Goal: Register for event/course

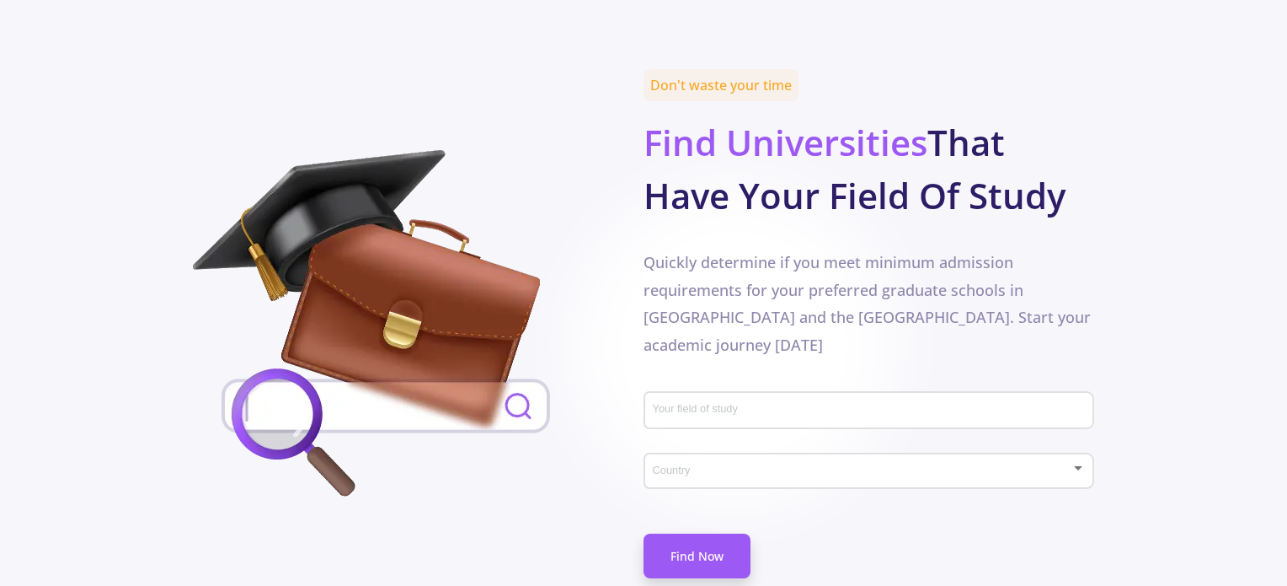
scroll to position [751, 0]
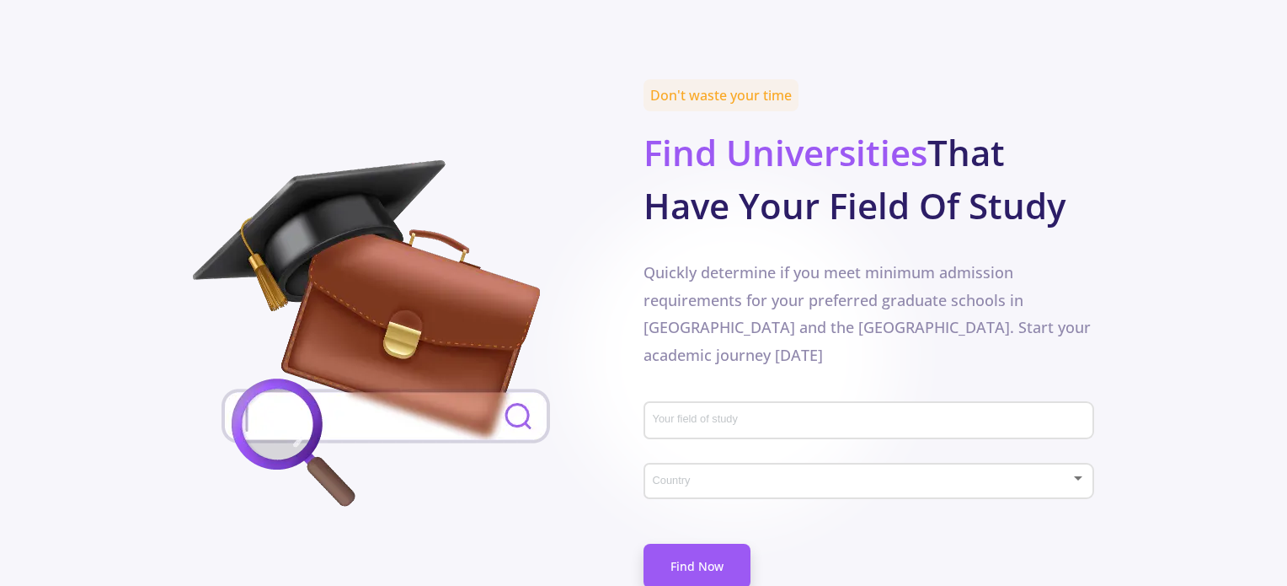
click at [699, 414] on input "Your field of study" at bounding box center [871, 421] width 439 height 15
type input "wireless"
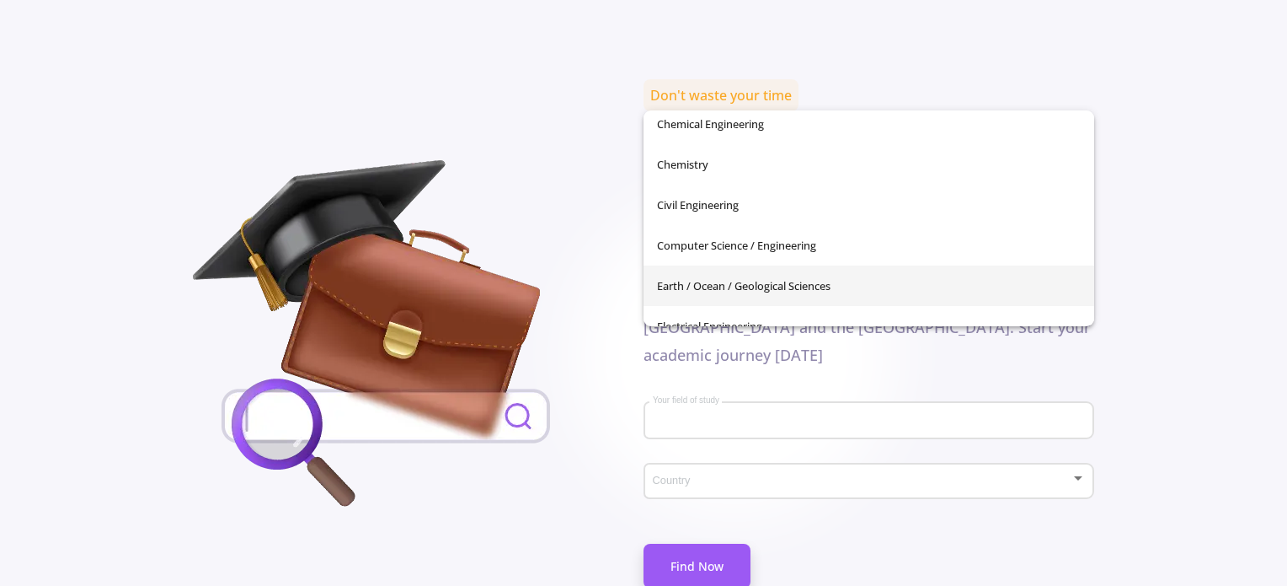
scroll to position [253, 0]
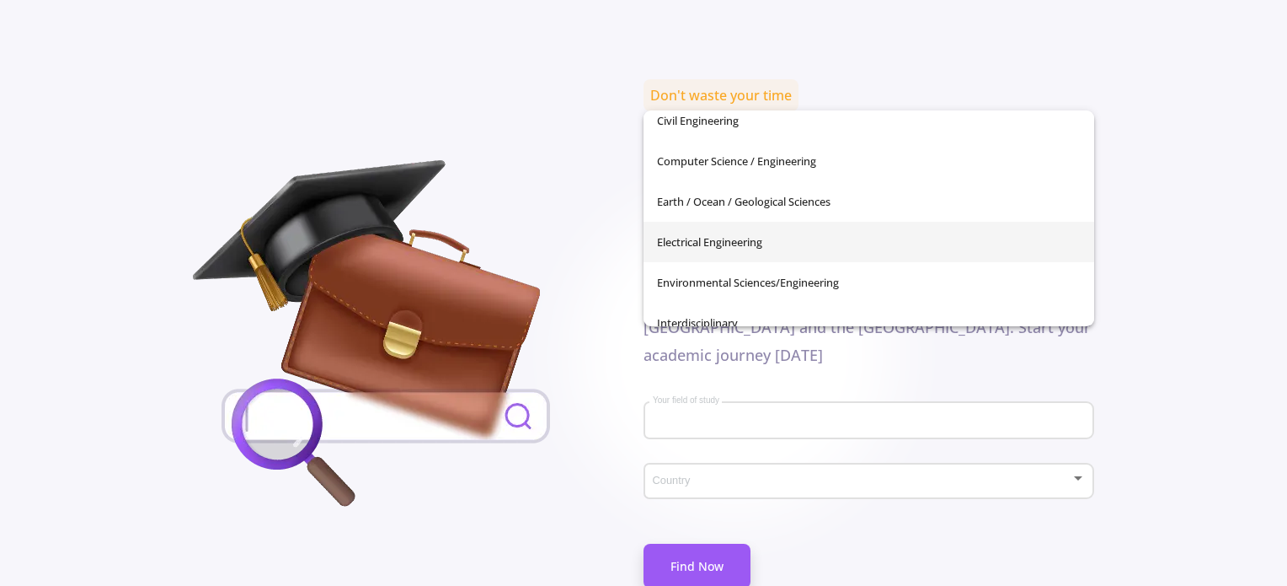
click at [700, 251] on span "Electrical Engineering" at bounding box center [869, 242] width 424 height 40
type input "Electrical Engineering"
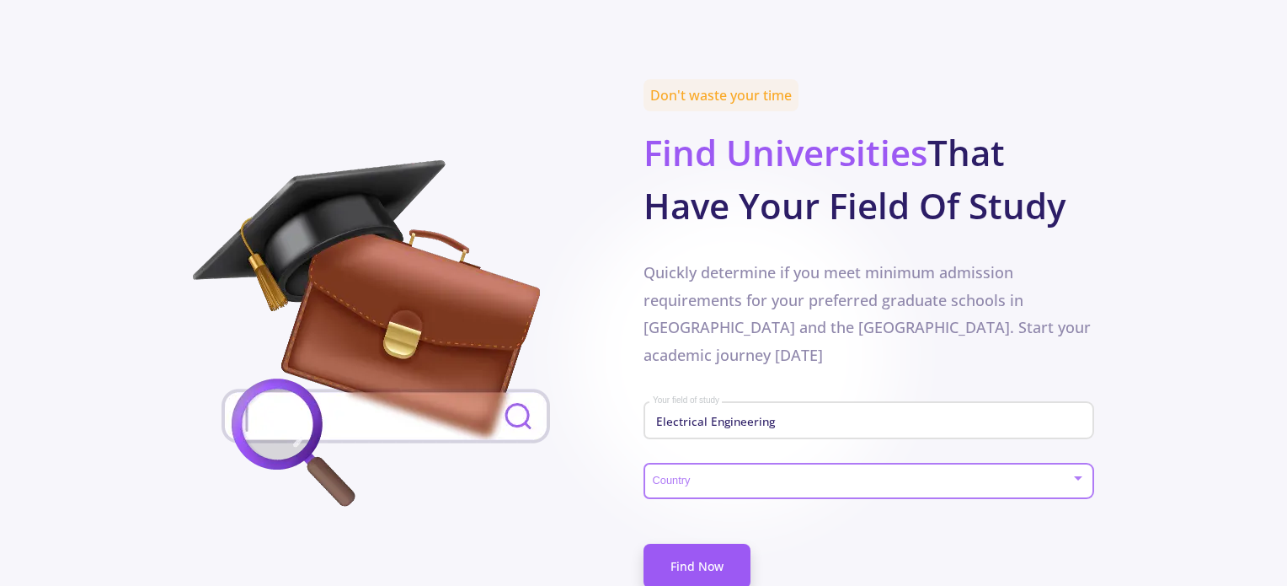
click at [698, 475] on span at bounding box center [863, 481] width 415 height 12
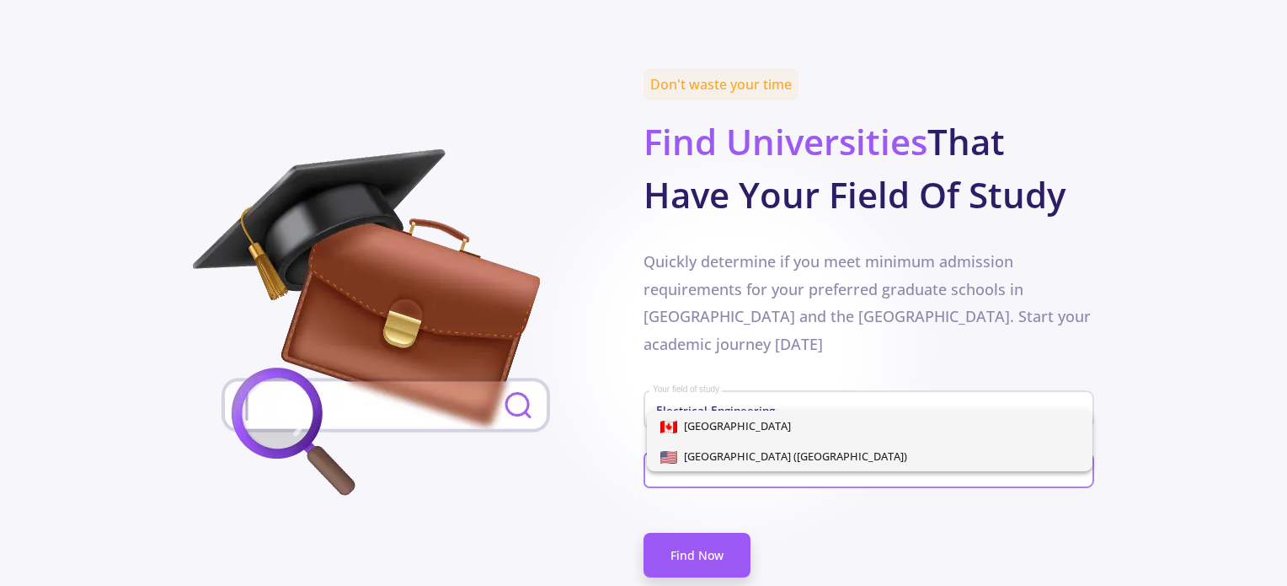
scroll to position [836, 0]
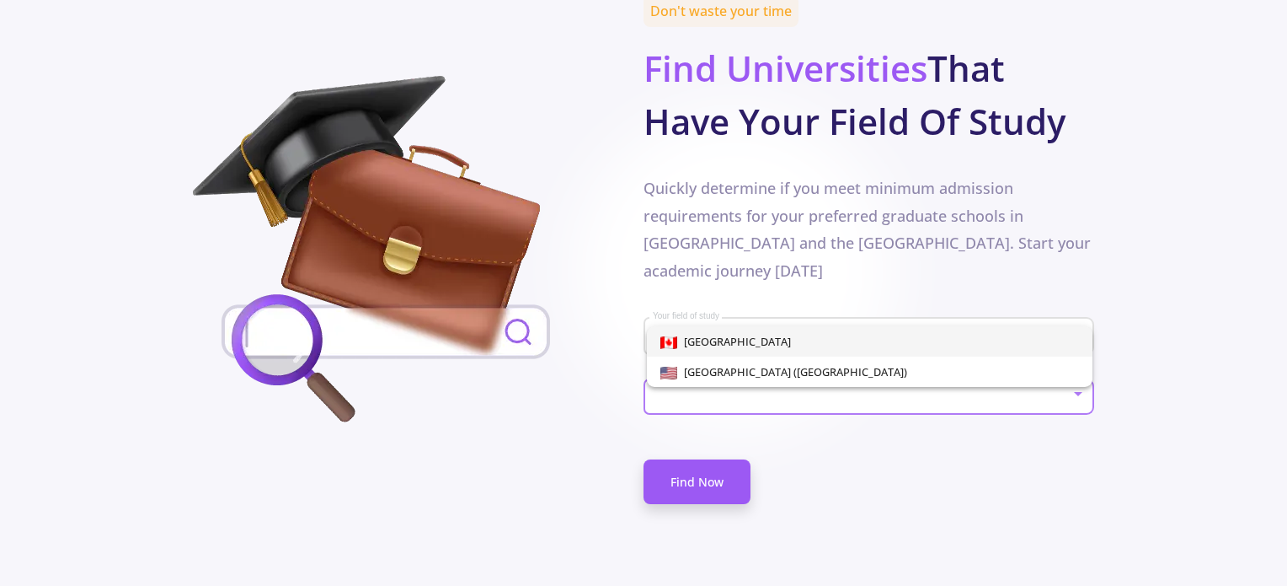
click at [661, 495] on div at bounding box center [643, 293] width 1287 height 586
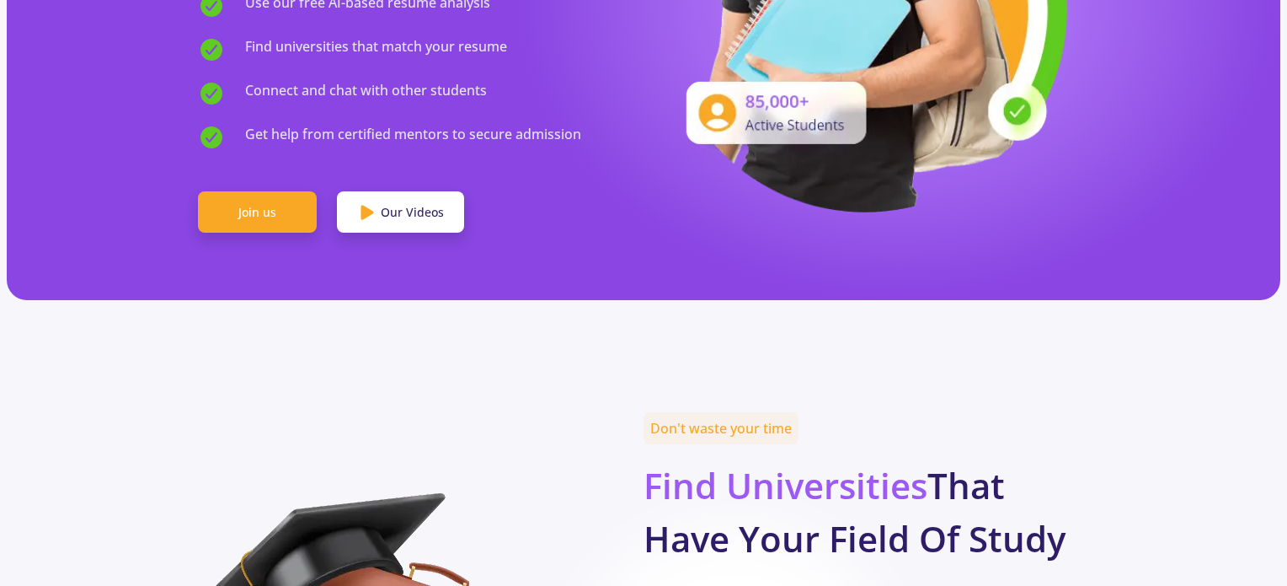
scroll to position [421, 0]
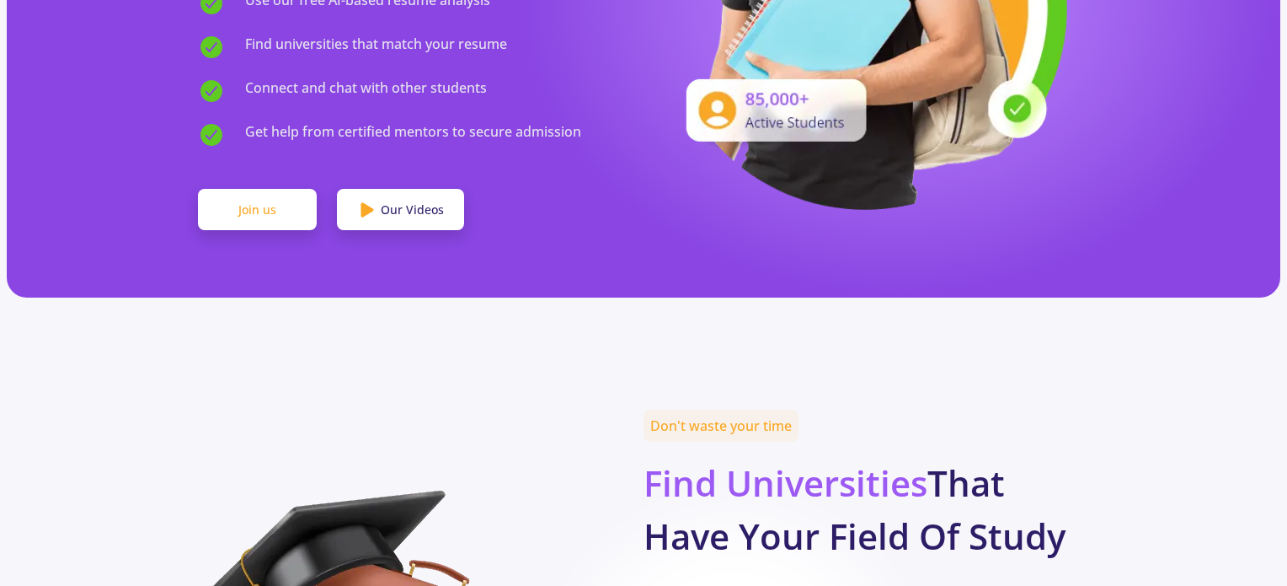
click at [248, 189] on link "Join us" at bounding box center [257, 210] width 119 height 42
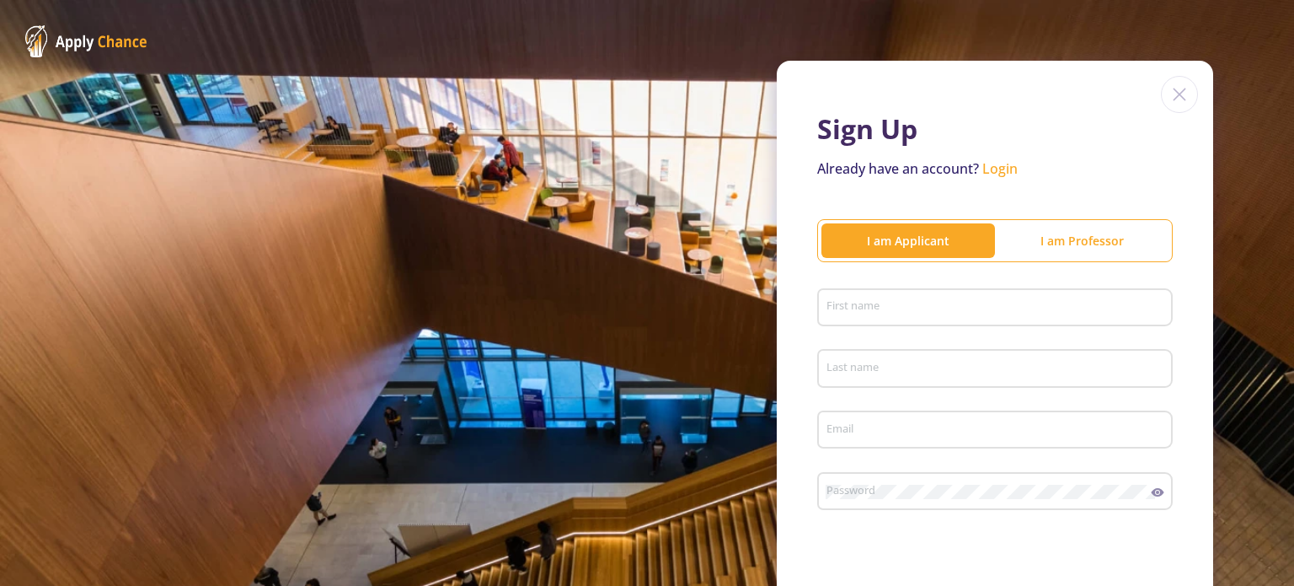
click at [835, 245] on div "I am Applicant" at bounding box center [908, 241] width 174 height 18
click at [868, 302] on input "First name" at bounding box center [998, 308] width 344 height 15
type input "س"
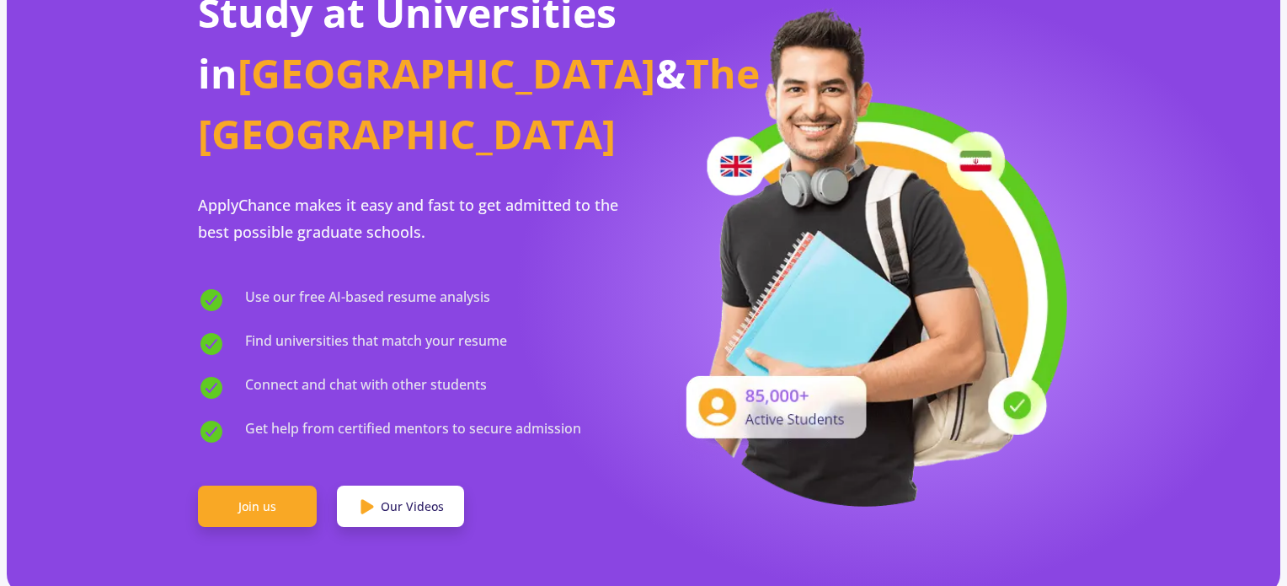
scroll to position [84, 0]
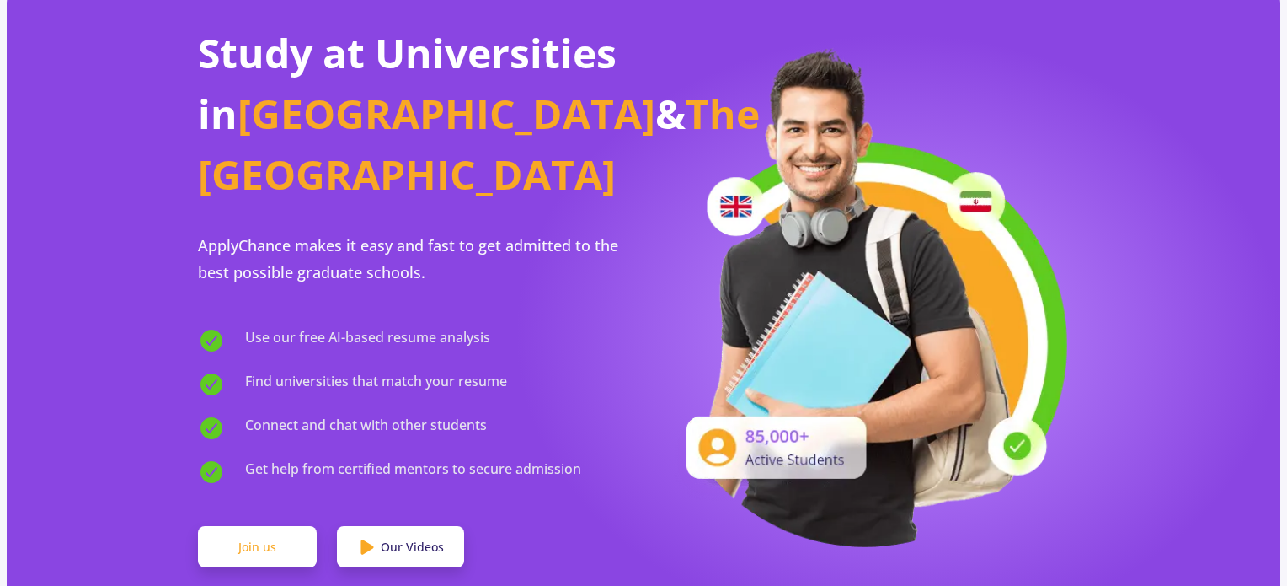
click at [254, 526] on link "Join us" at bounding box center [257, 547] width 119 height 42
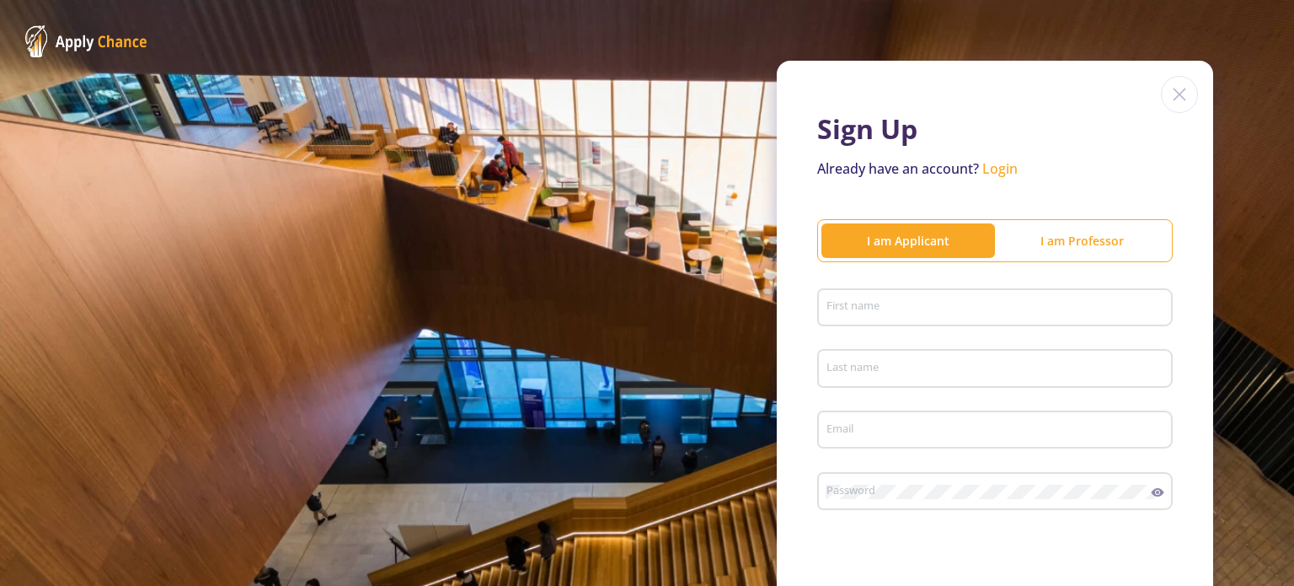
click at [893, 299] on div "First name" at bounding box center [996, 304] width 340 height 44
type input "س"
type input "saba"
click at [847, 361] on div "Last name" at bounding box center [996, 365] width 340 height 44
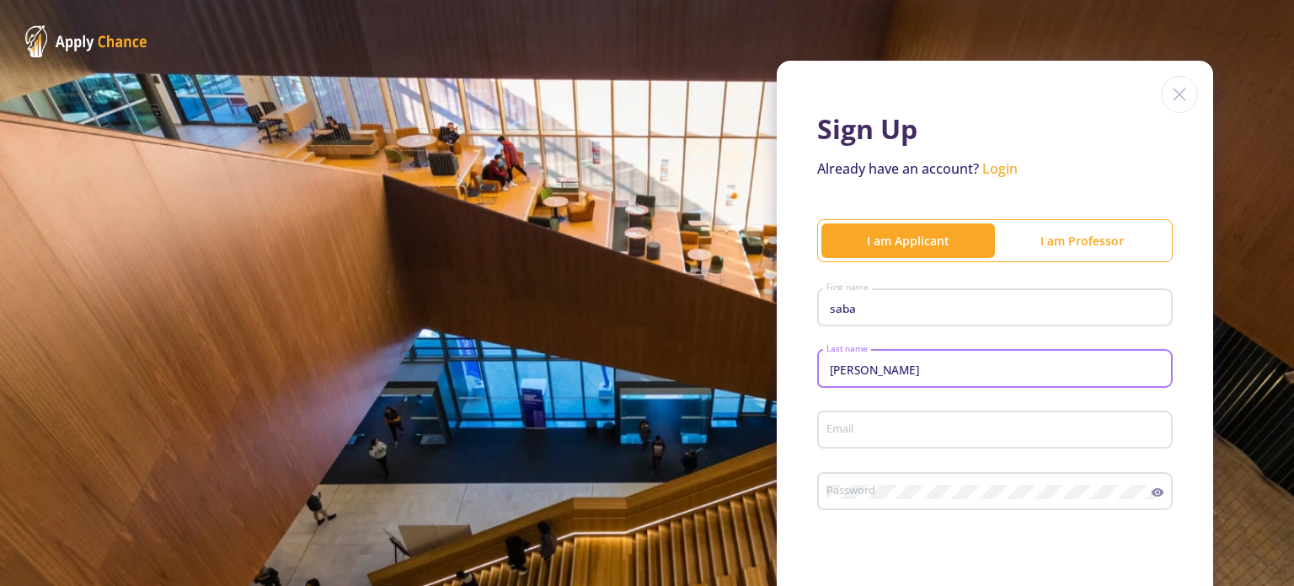
type input "[PERSON_NAME]"
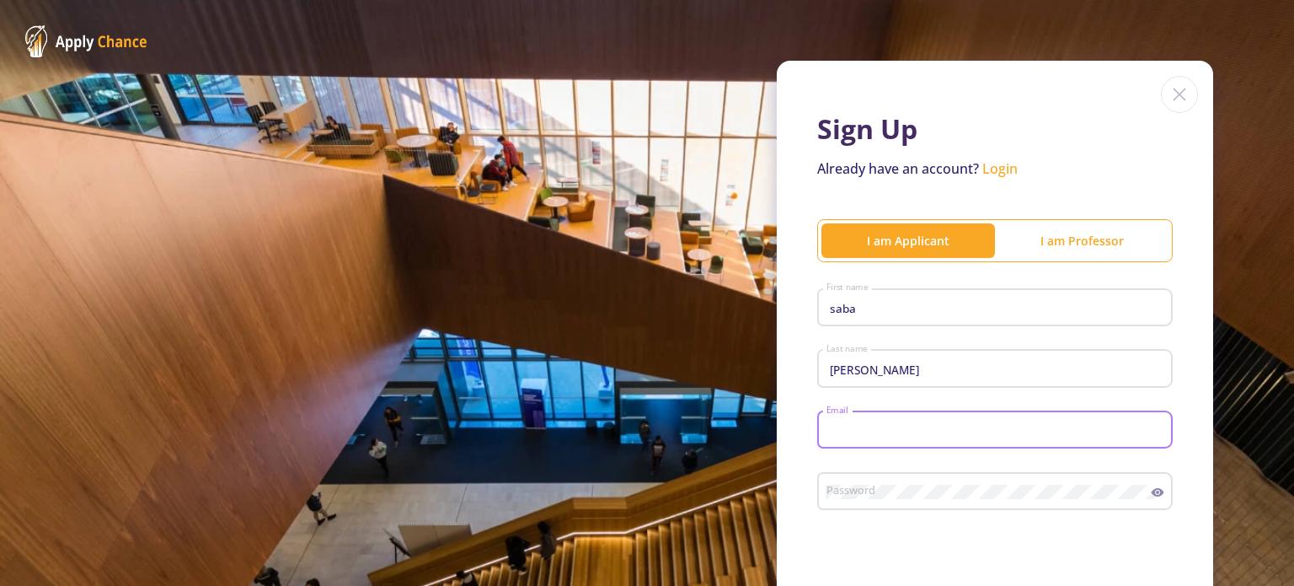
click at [842, 423] on input "Email" at bounding box center [998, 430] width 344 height 15
type input "[EMAIL_ADDRESS][DOMAIN_NAME]"
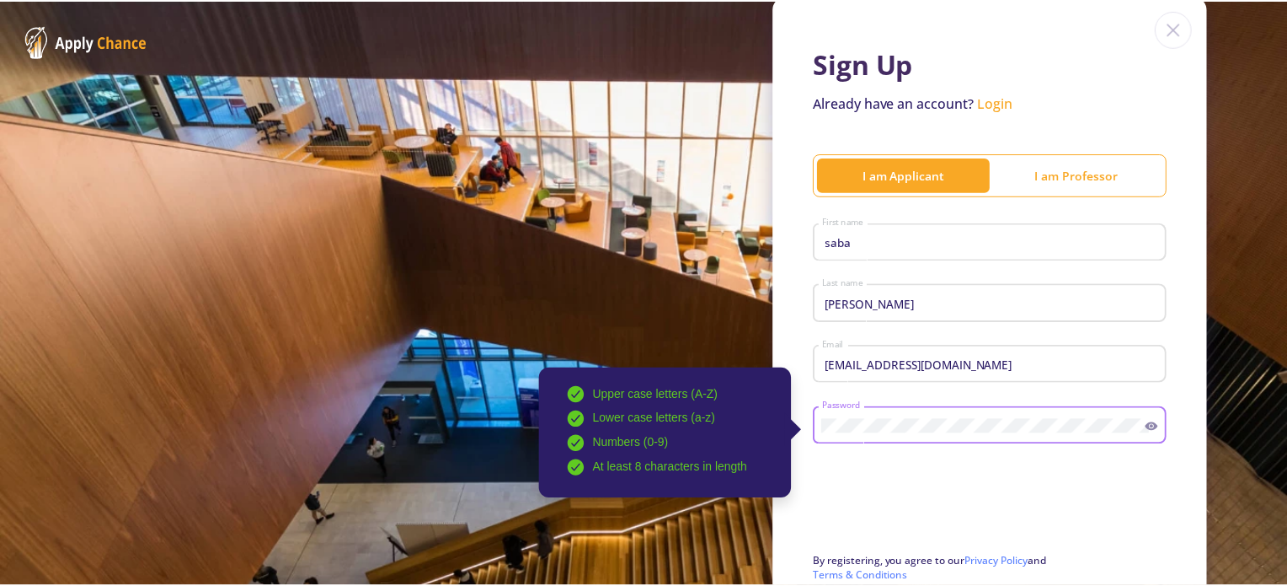
scroll to position [168, 0]
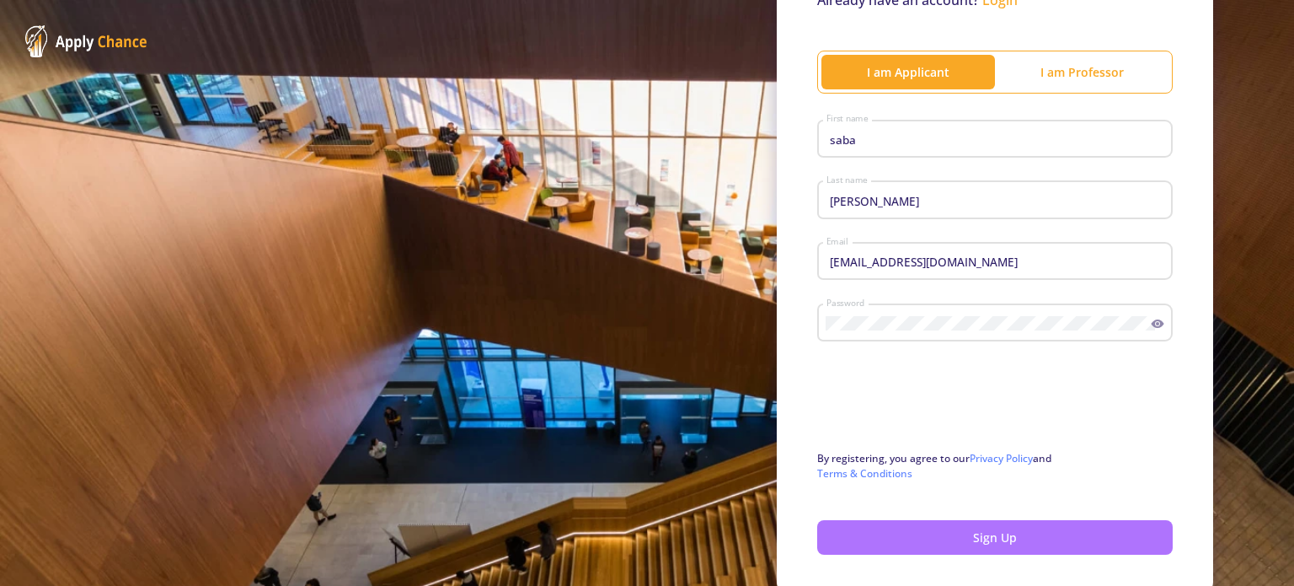
click at [868, 531] on button "Sign Up" at bounding box center [995, 537] width 356 height 35
click at [968, 538] on button "Sign Up" at bounding box center [995, 537] width 356 height 35
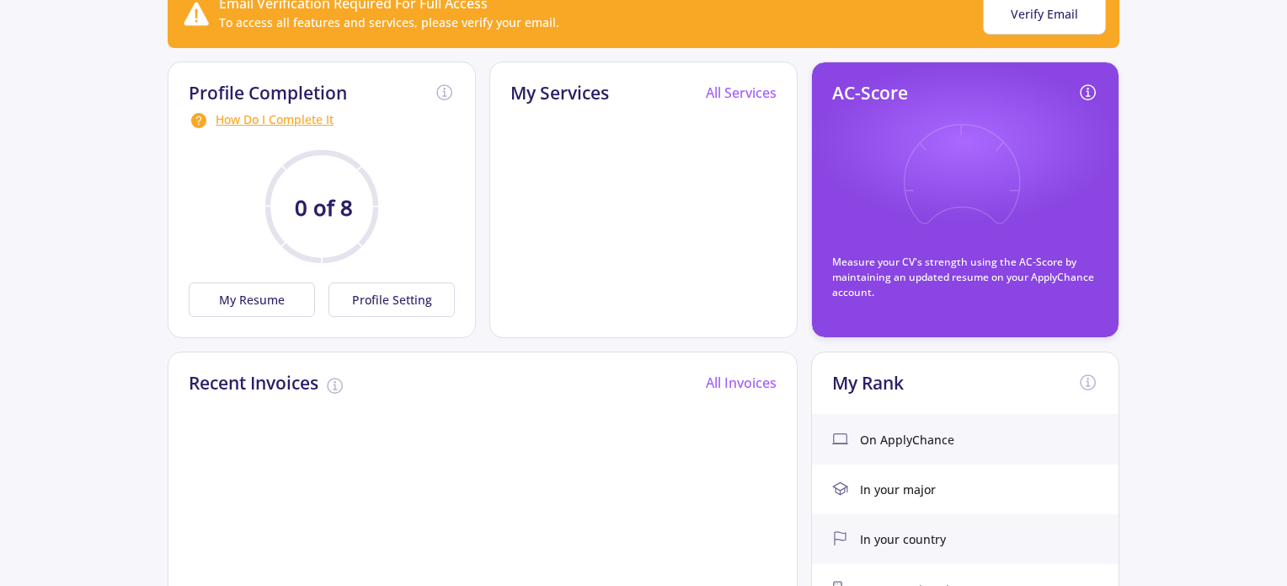
scroll to position [168, 0]
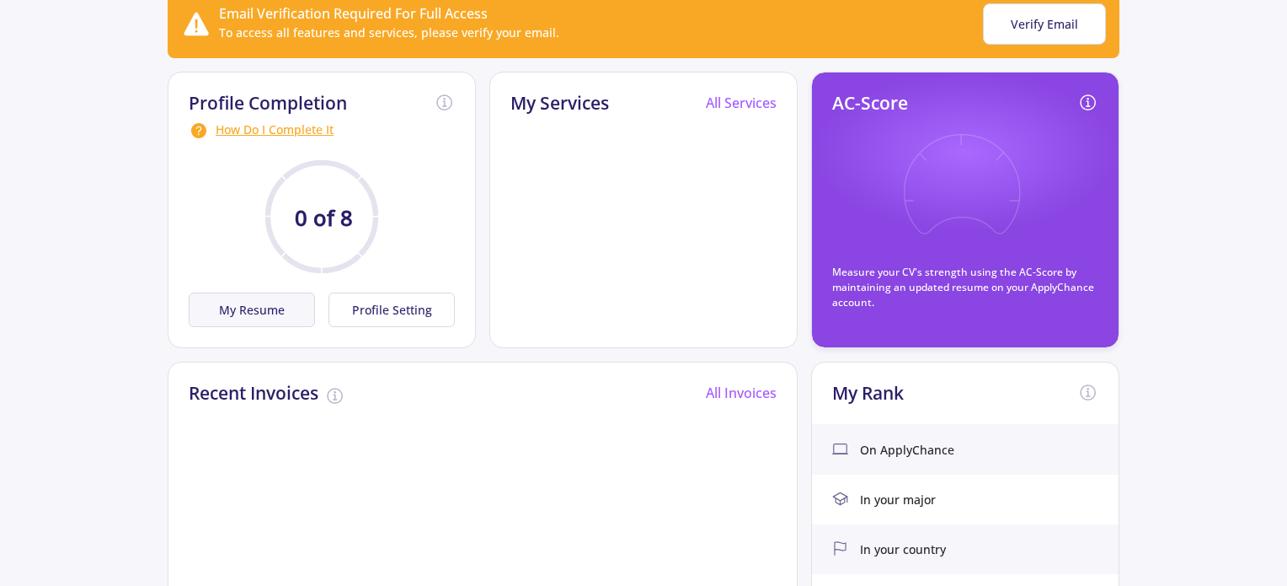
click at [236, 313] on button "My Resume" at bounding box center [252, 309] width 126 height 35
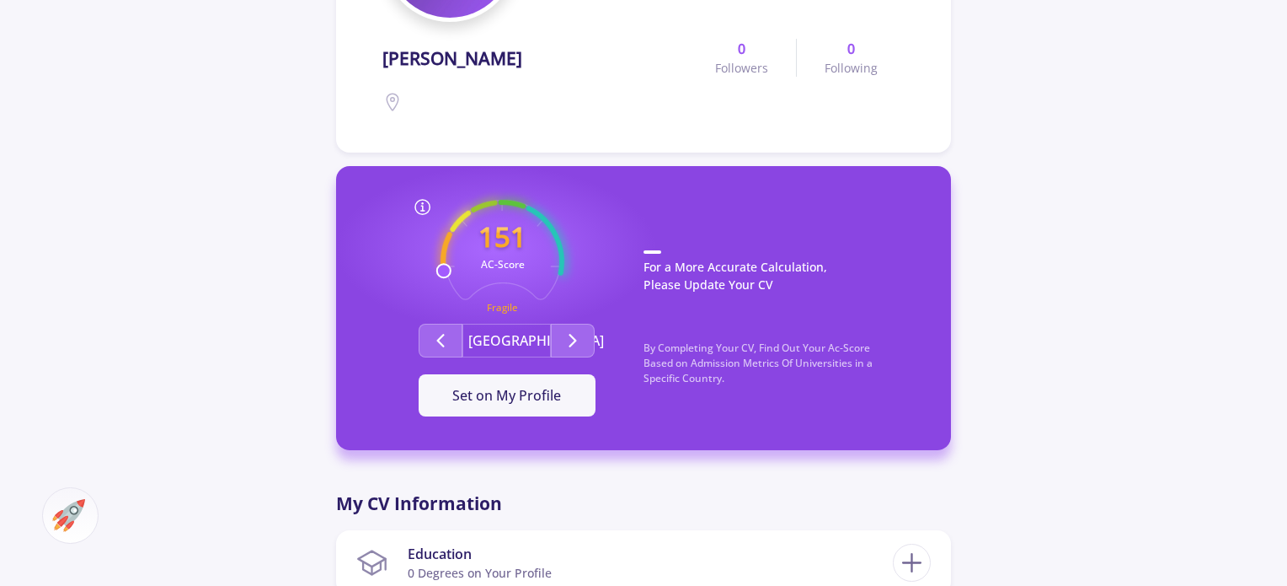
scroll to position [337, 0]
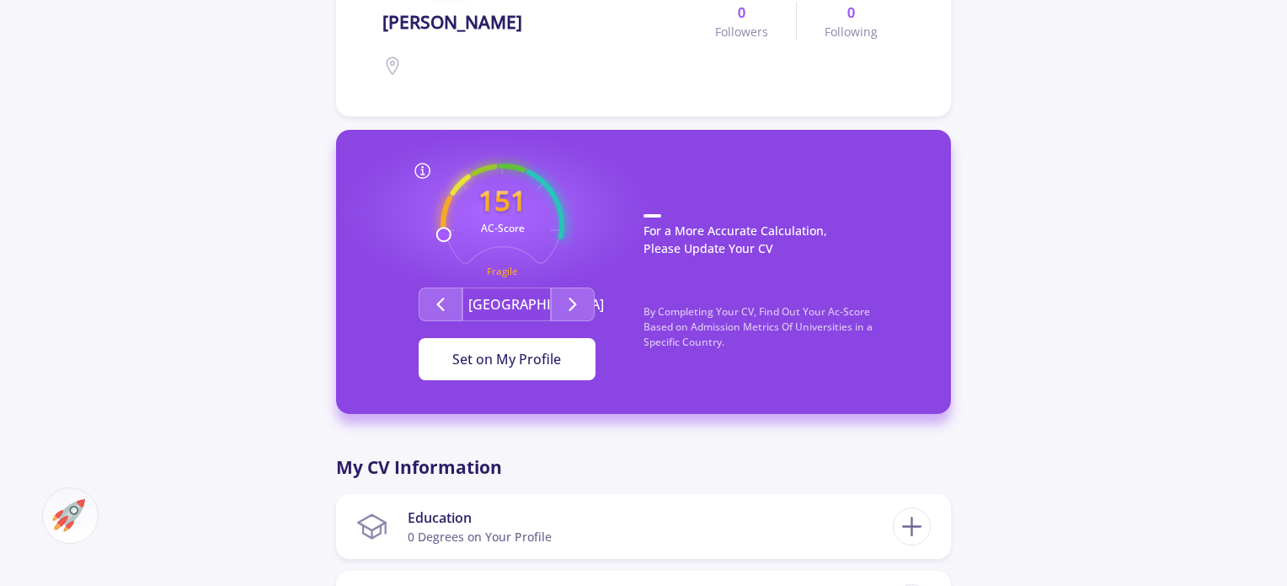
click at [519, 366] on span "Set on My Profile" at bounding box center [506, 359] width 109 height 19
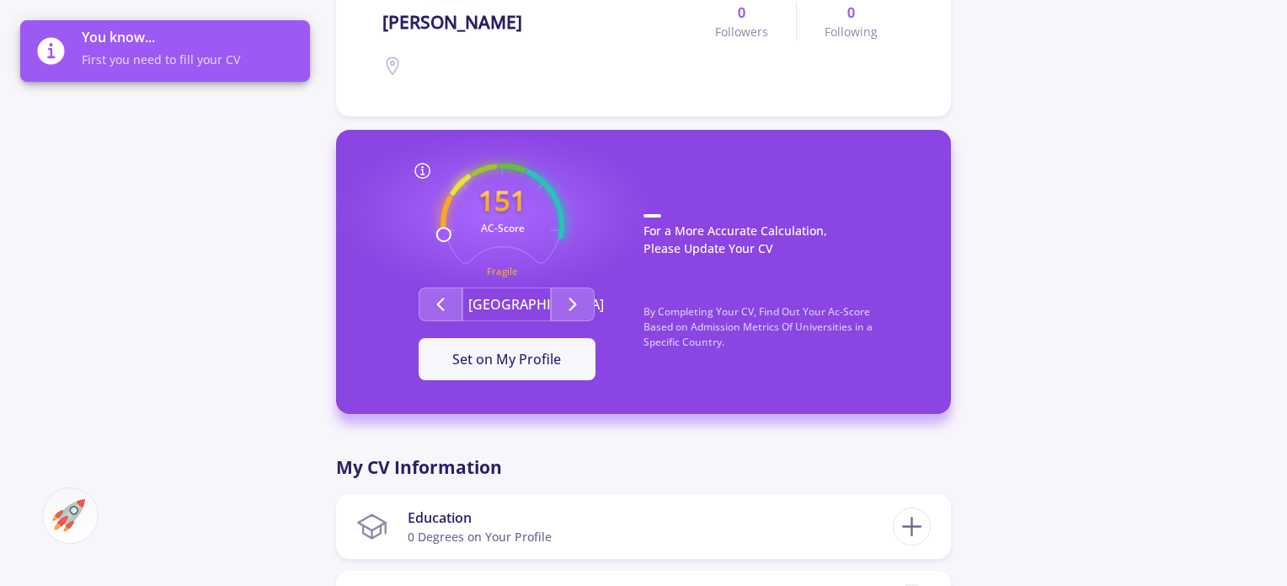
click at [120, 329] on div "[PERSON_NAME] 0 Followers 0 Following 151 AC-Score Fragile By Completing Your C…" at bounding box center [643, 537] width 1287 height 1626
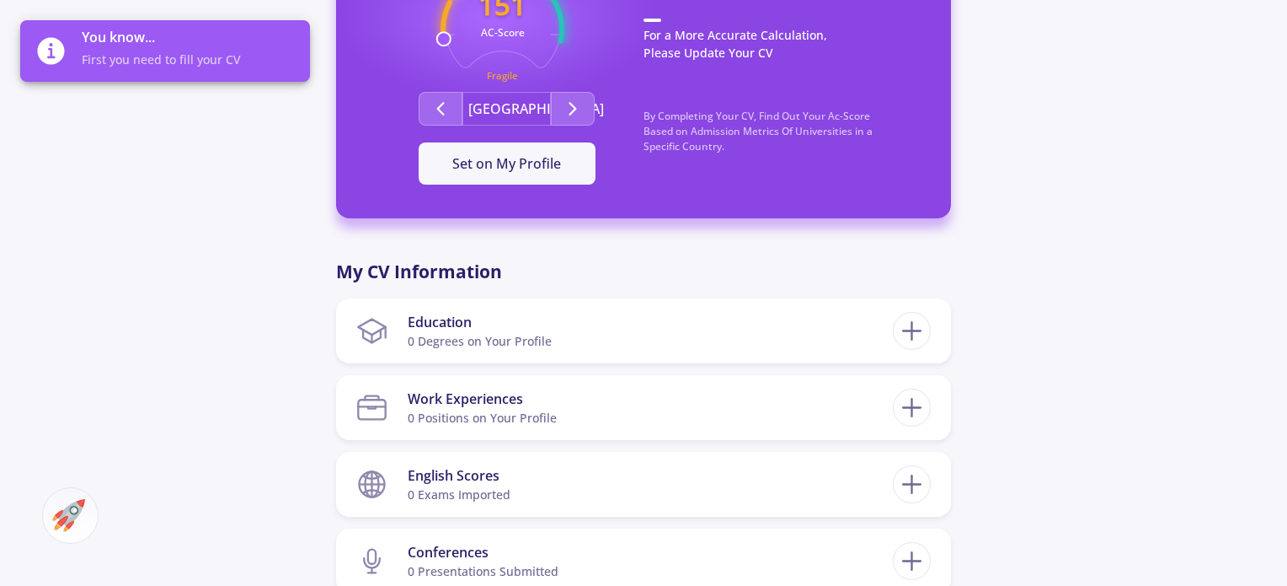
scroll to position [590, 0]
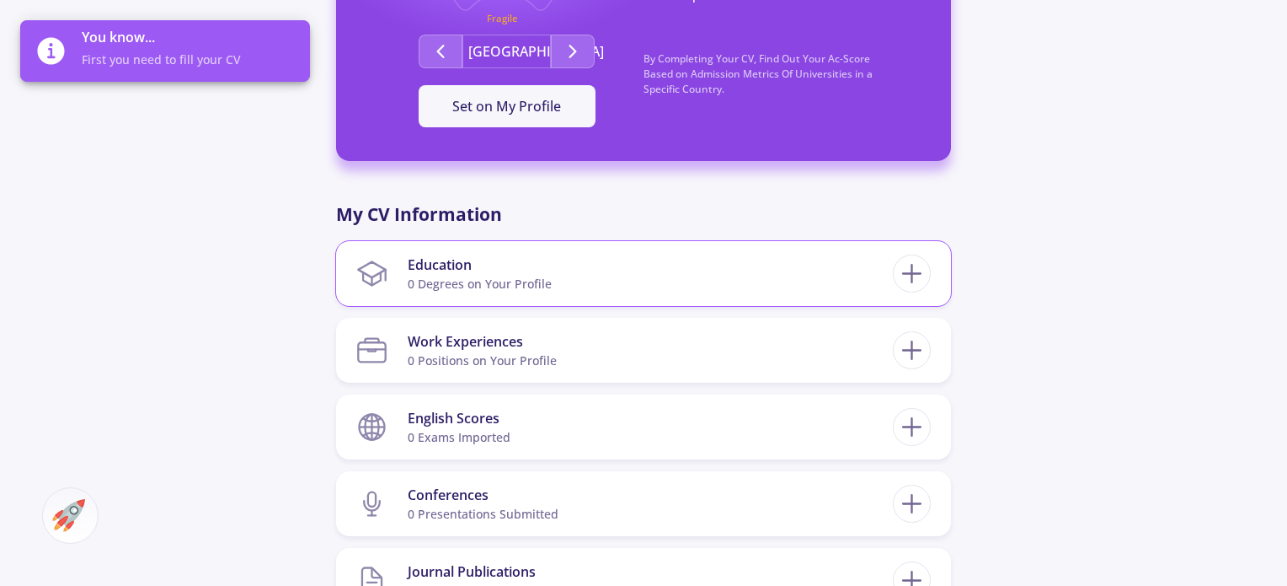
click at [431, 277] on div "0 Degrees on Your Profile" at bounding box center [480, 284] width 144 height 18
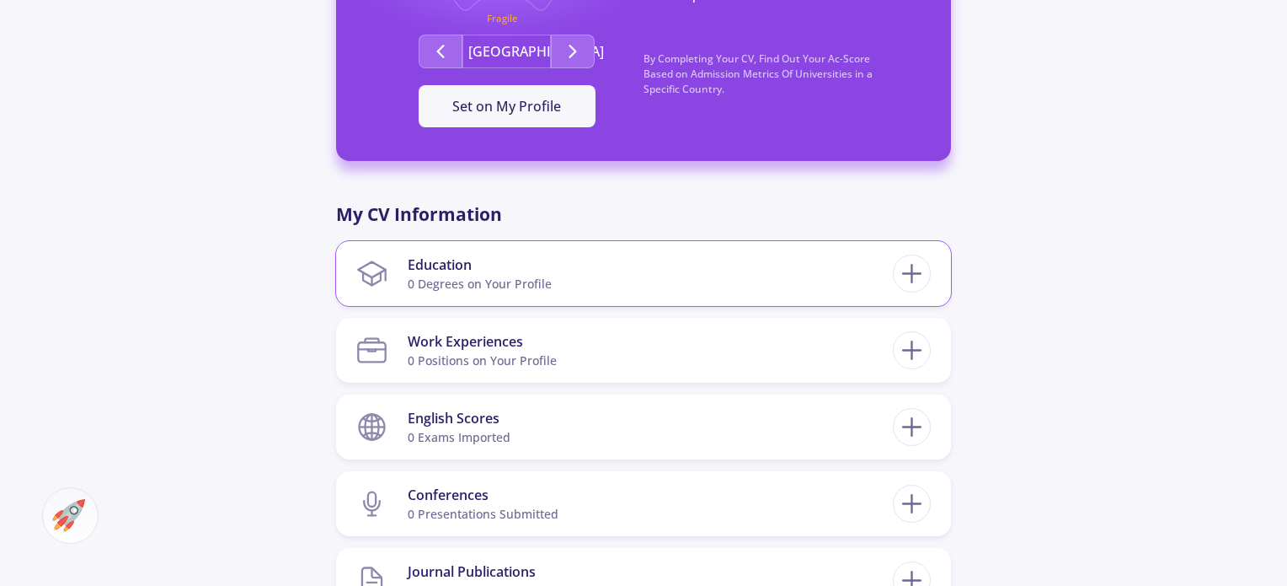
click at [431, 277] on div "0 Degrees on Your Profile" at bounding box center [480, 284] width 144 height 18
click at [495, 286] on div "0 Degrees on Your Profile" at bounding box center [480, 284] width 144 height 18
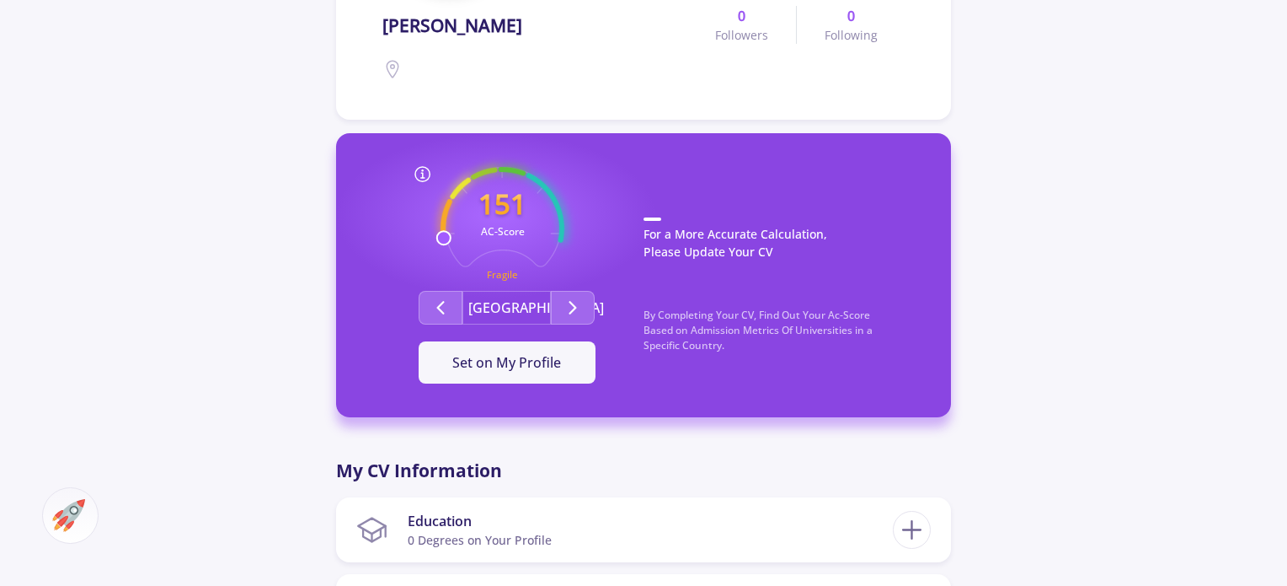
scroll to position [0, 0]
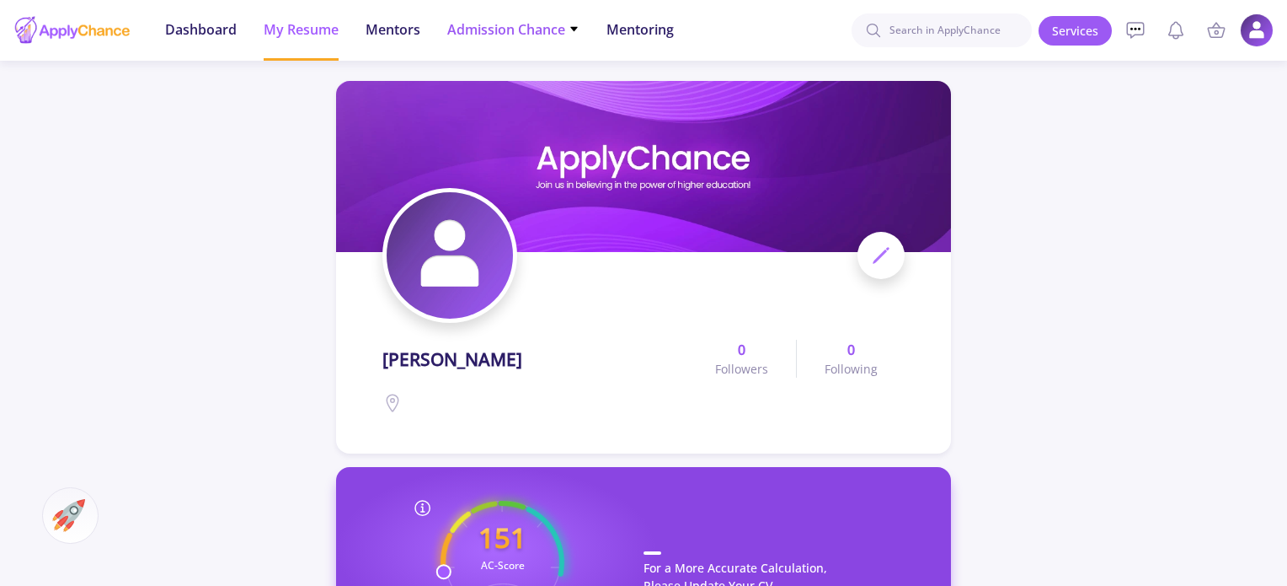
click at [548, 34] on span "Admission Chance" at bounding box center [513, 29] width 132 height 20
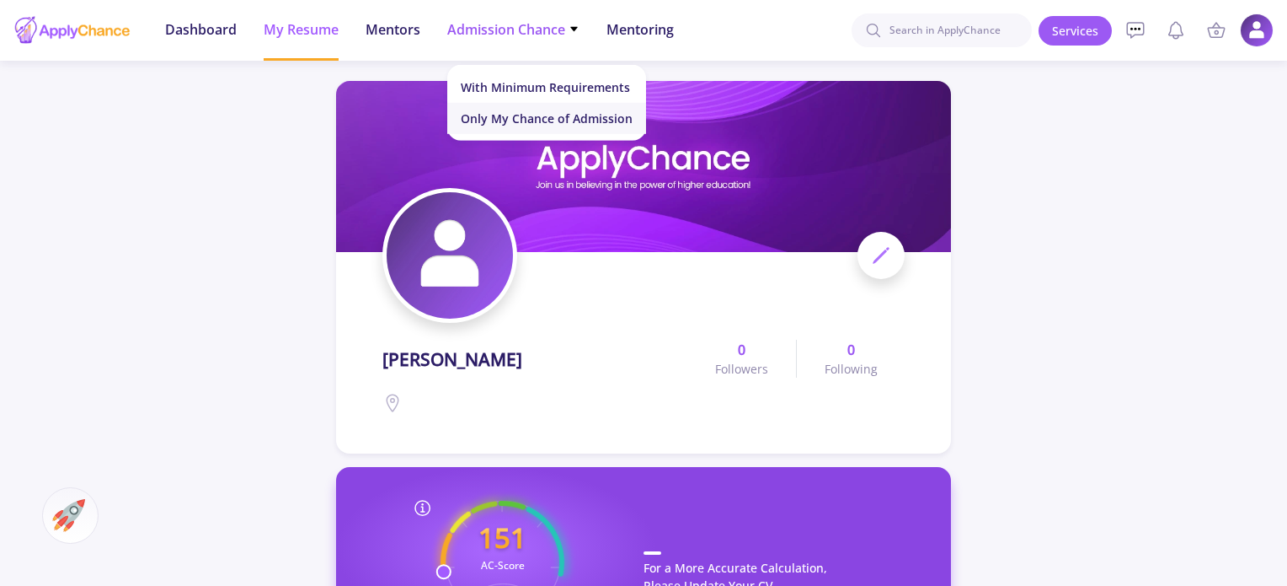
click at [484, 122] on link "Only My Chance of Admission" at bounding box center [546, 118] width 199 height 31
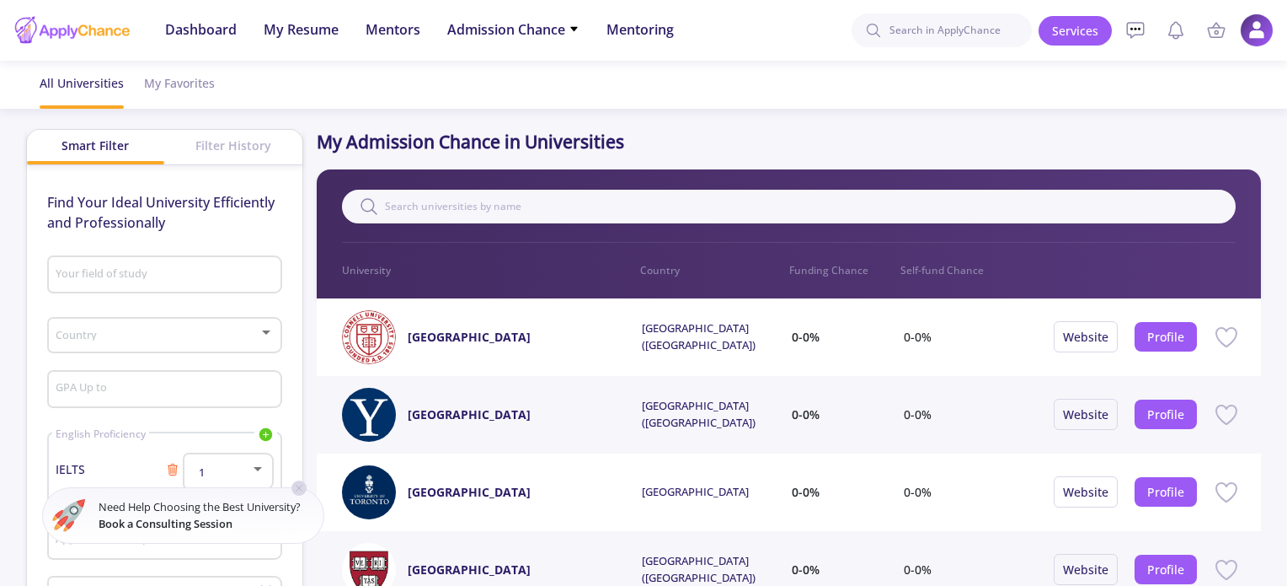
click at [108, 275] on input "Your field of study" at bounding box center [166, 275] width 223 height 15
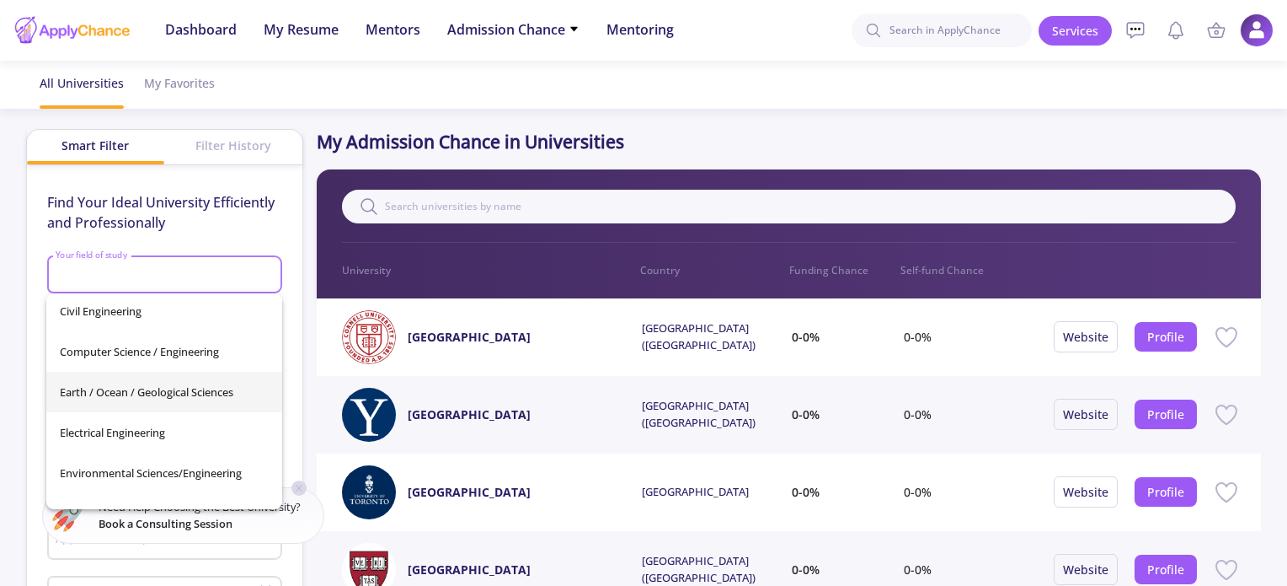
scroll to position [337, 0]
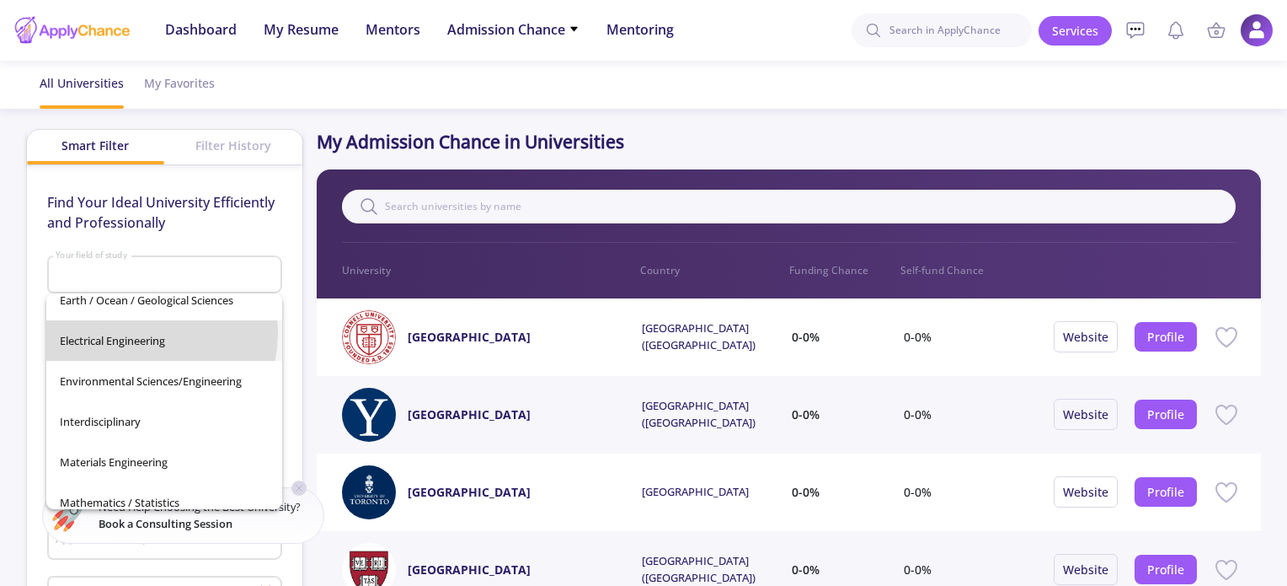
click at [126, 332] on span "Electrical Engineering" at bounding box center [164, 340] width 209 height 40
type input "Electrical Engineering"
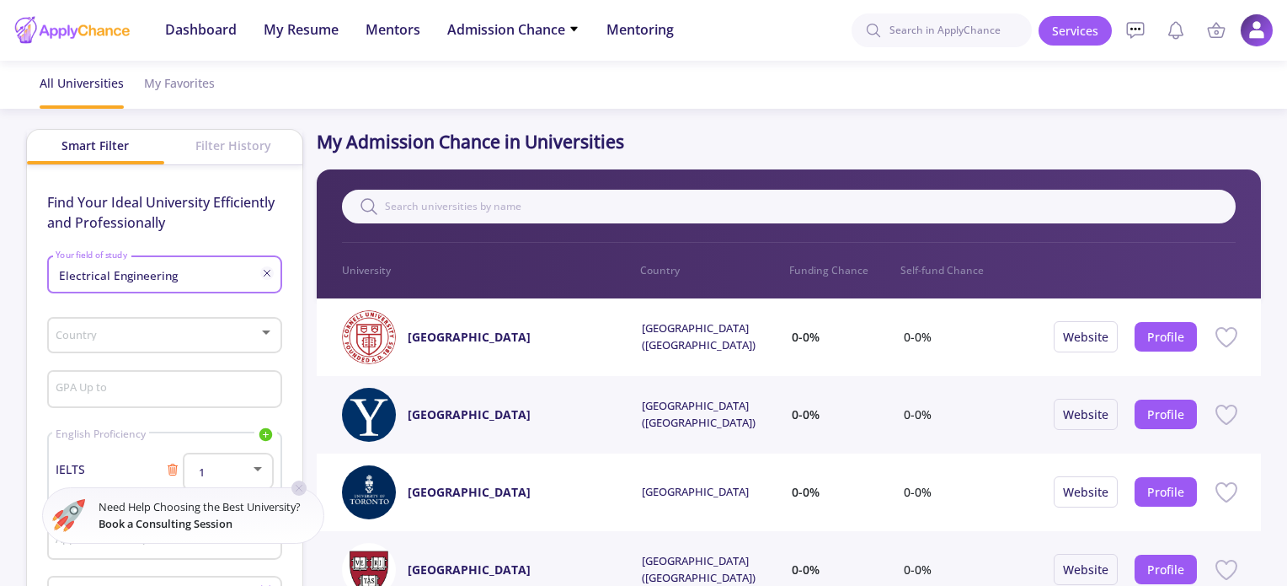
click at [146, 345] on div "Country" at bounding box center [164, 332] width 219 height 42
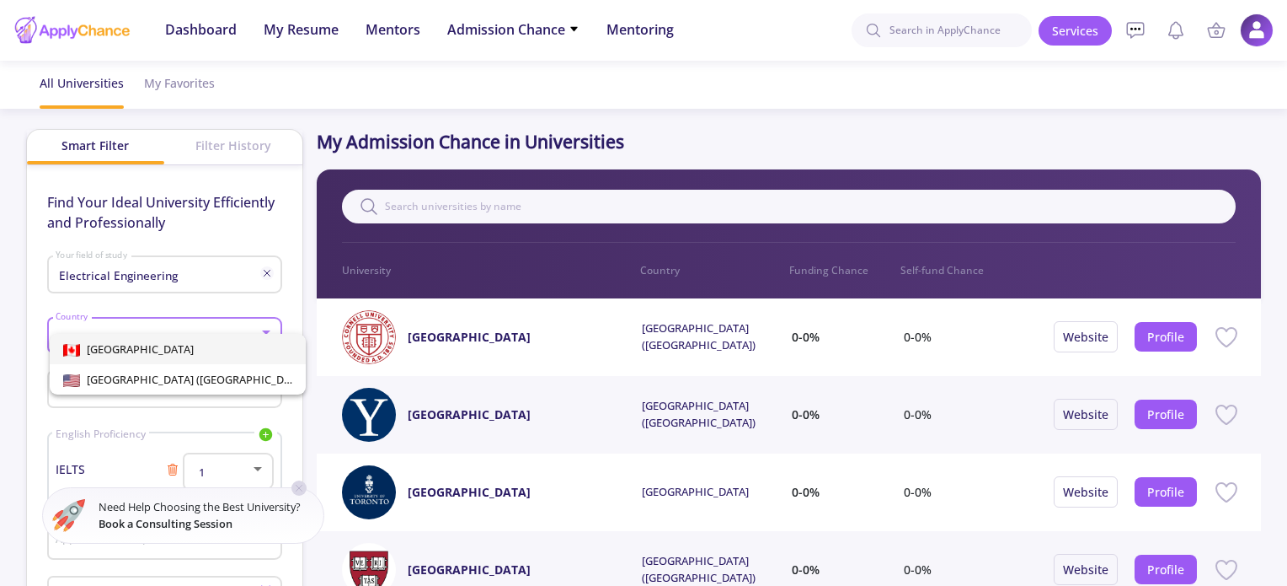
click at [138, 348] on span "[GEOGRAPHIC_DATA]" at bounding box center [177, 349] width 229 height 30
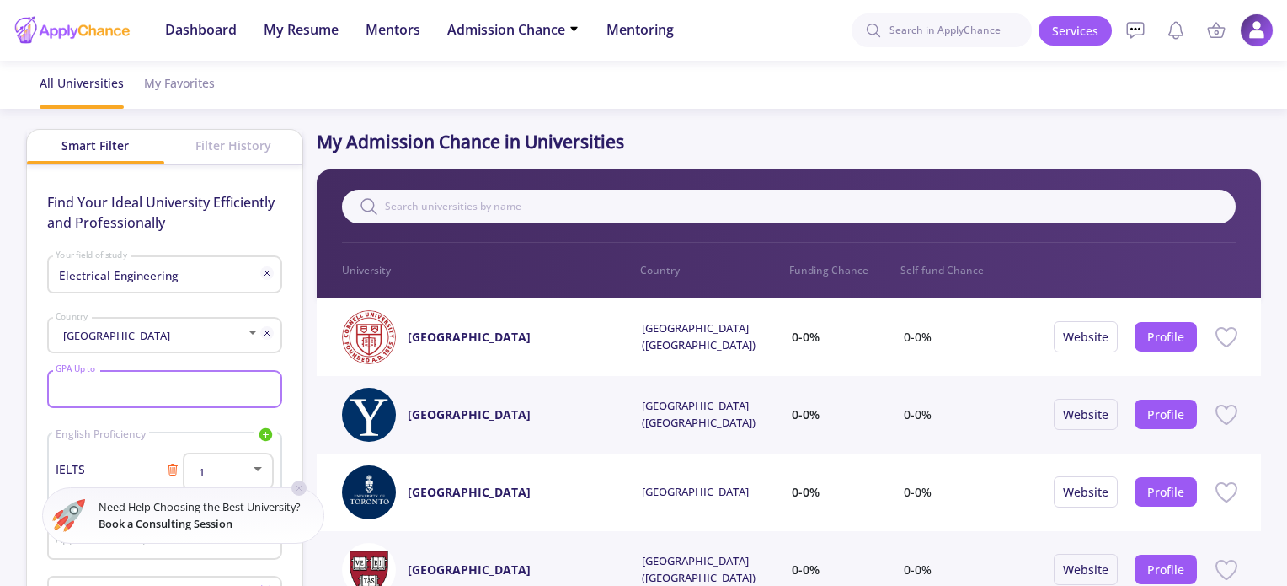
click at [138, 384] on input "GPA Up to" at bounding box center [166, 389] width 223 height 15
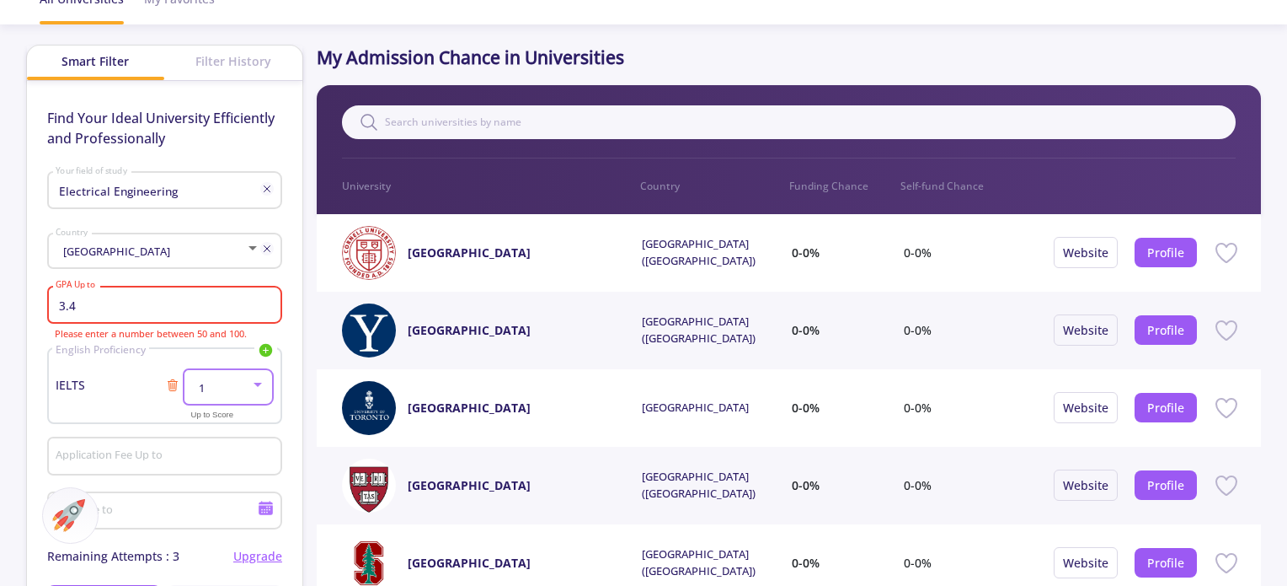
click at [252, 389] on div at bounding box center [257, 383] width 15 height 13
click at [217, 382] on span "7" at bounding box center [230, 389] width 60 height 30
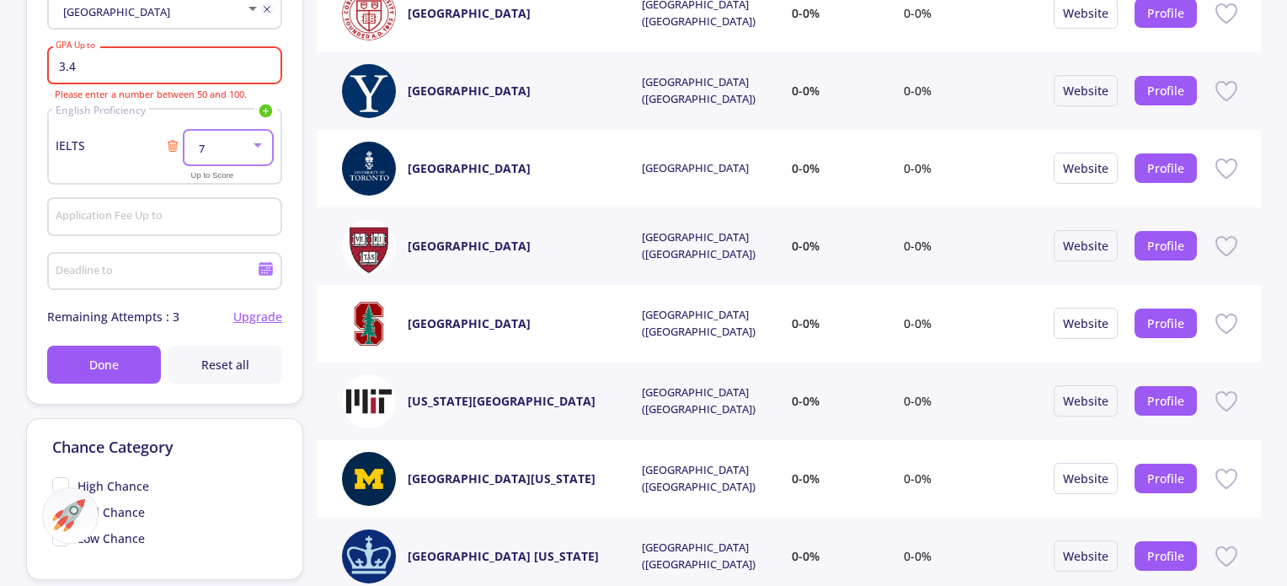
scroll to position [337, 0]
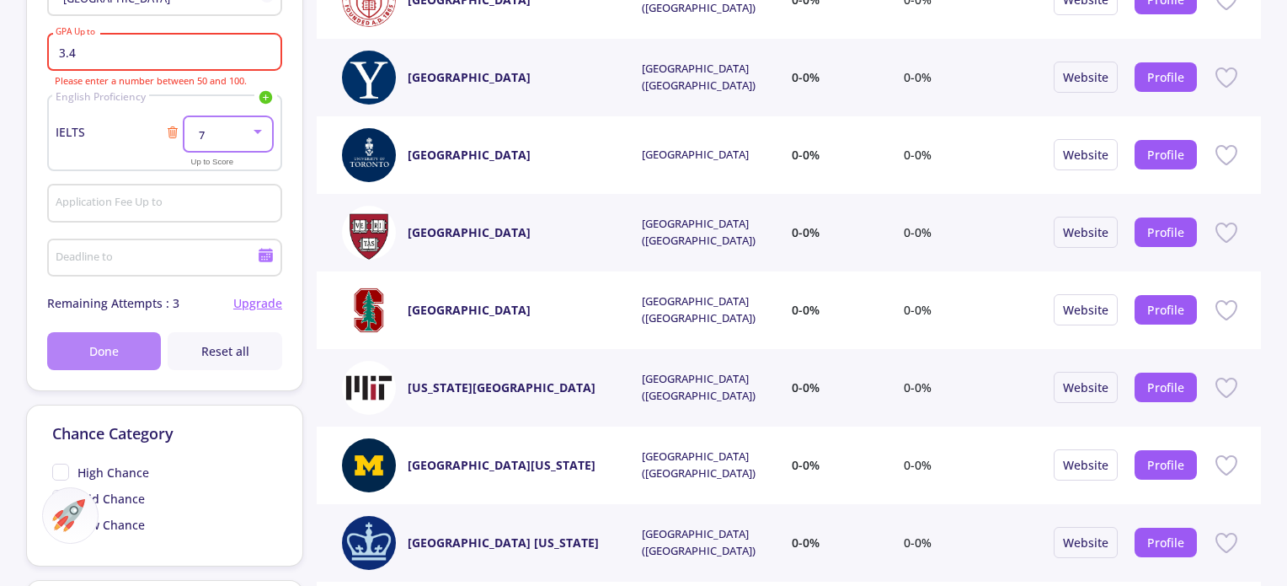
click at [126, 357] on button "Done" at bounding box center [104, 351] width 115 height 38
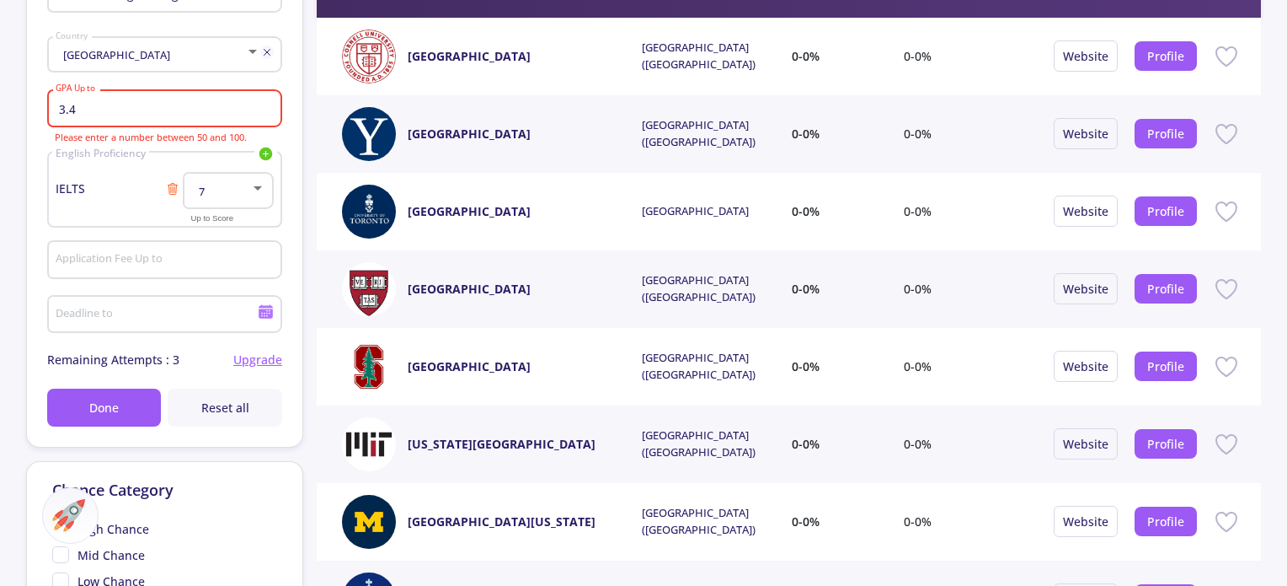
scroll to position [253, 0]
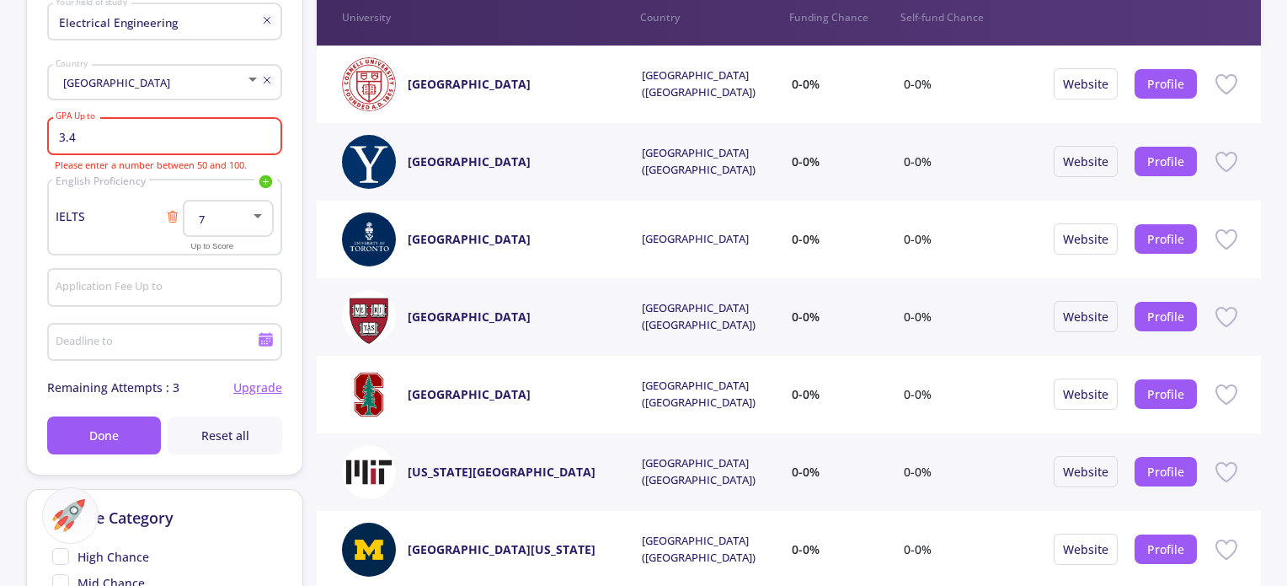
click at [252, 219] on div at bounding box center [257, 215] width 15 height 13
click at [128, 310] on div at bounding box center [643, 293] width 1287 height 586
drag, startPoint x: 99, startPoint y: 134, endPoint x: 47, endPoint y: 137, distance: 52.3
click at [47, 137] on div "3.4 GPA Up to" at bounding box center [164, 133] width 235 height 44
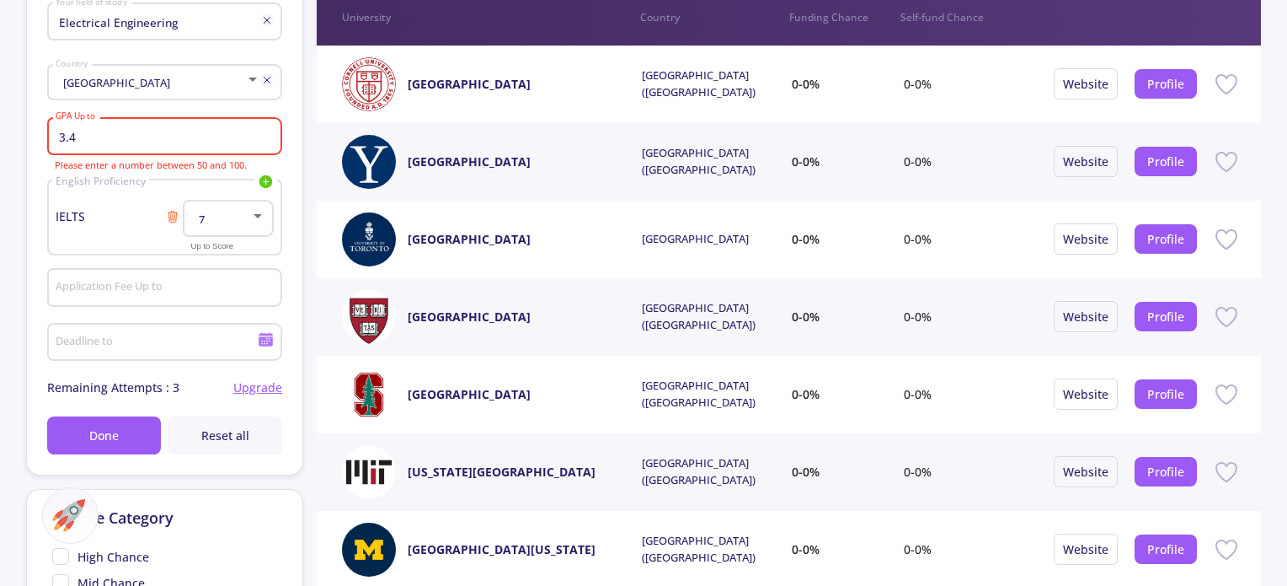
click at [47, 137] on div "3.4 GPA Up to" at bounding box center [164, 133] width 235 height 44
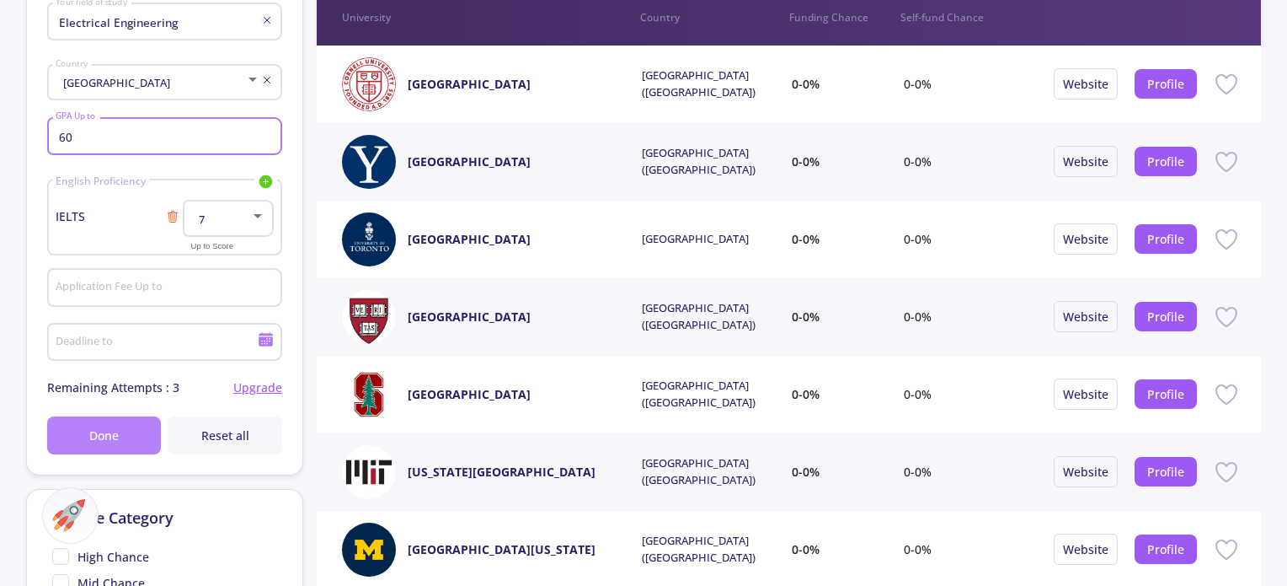
type input "60"
click at [115, 437] on span "Done" at bounding box center [103, 435] width 29 height 18
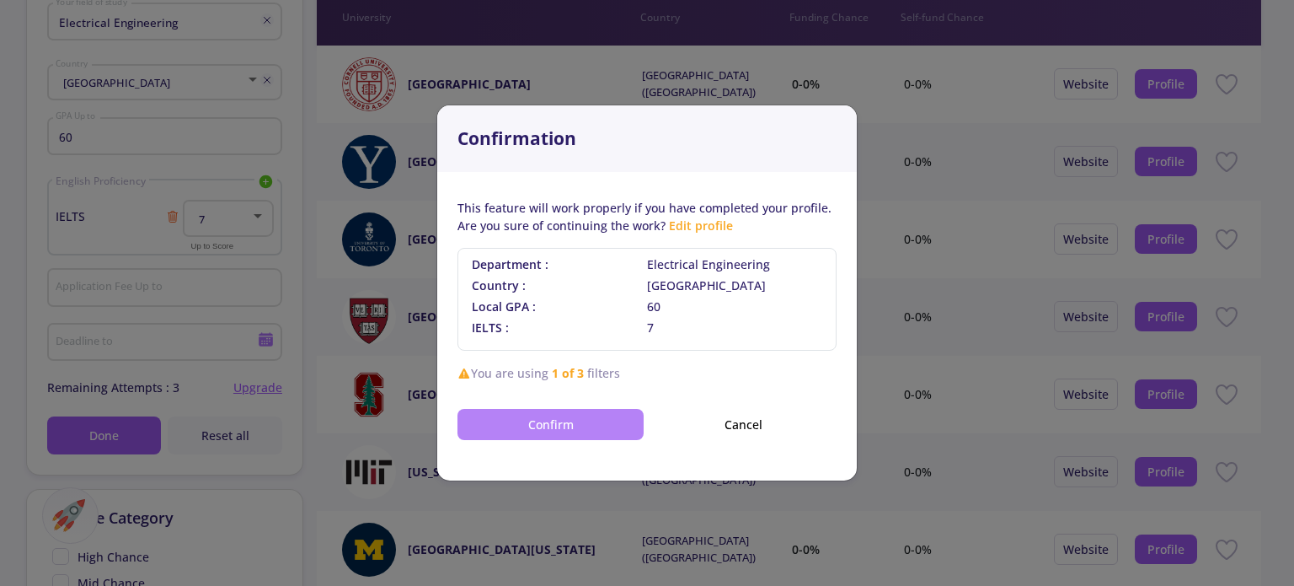
click at [557, 418] on button "Confirm" at bounding box center [550, 424] width 186 height 31
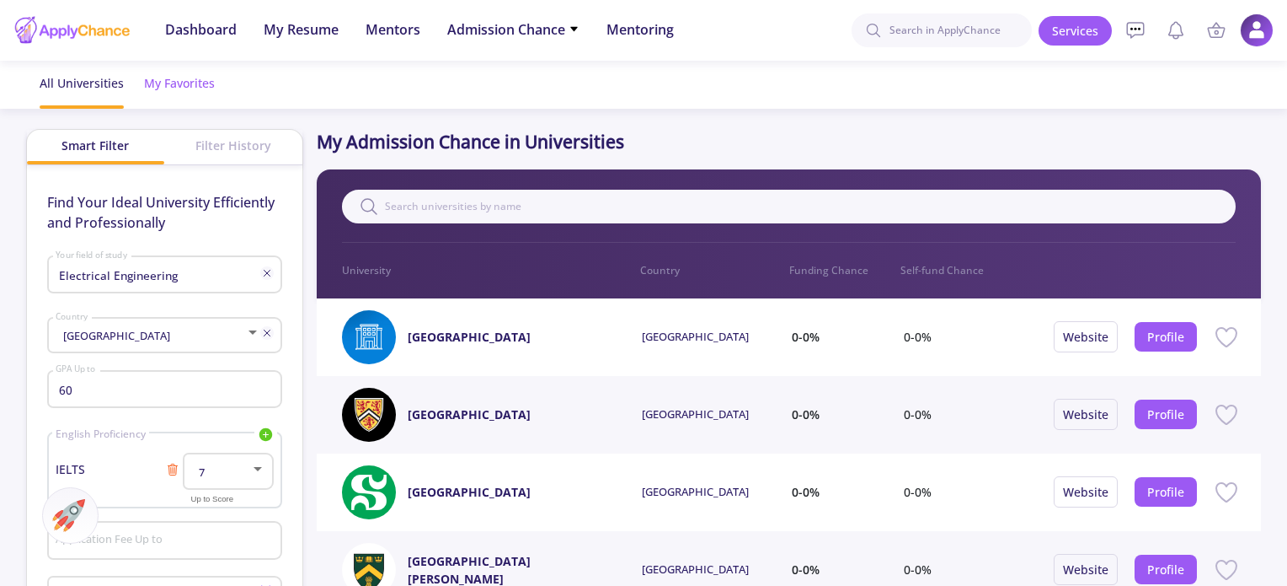
click at [183, 80] on div "My Favorites" at bounding box center [179, 83] width 71 height 45
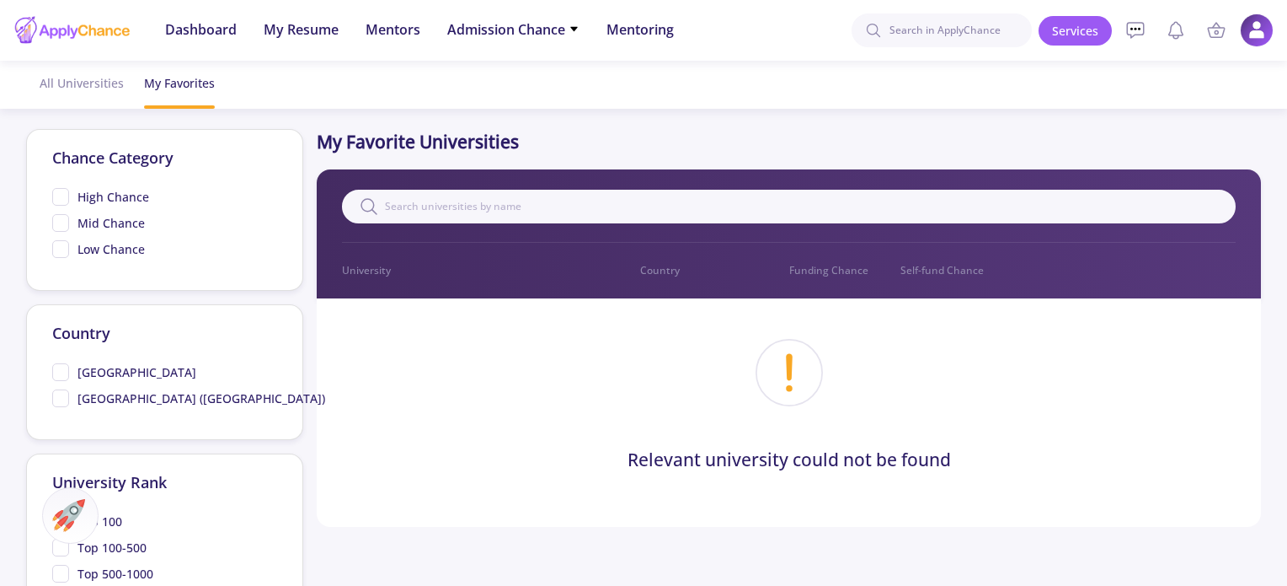
click at [62, 195] on span "High Chance" at bounding box center [100, 197] width 97 height 18
click at [62, 195] on input "High Chance" at bounding box center [57, 193] width 11 height 11
checkbox input "true"
click at [393, 205] on input "text" at bounding box center [789, 207] width 894 height 34
type input "ubc"
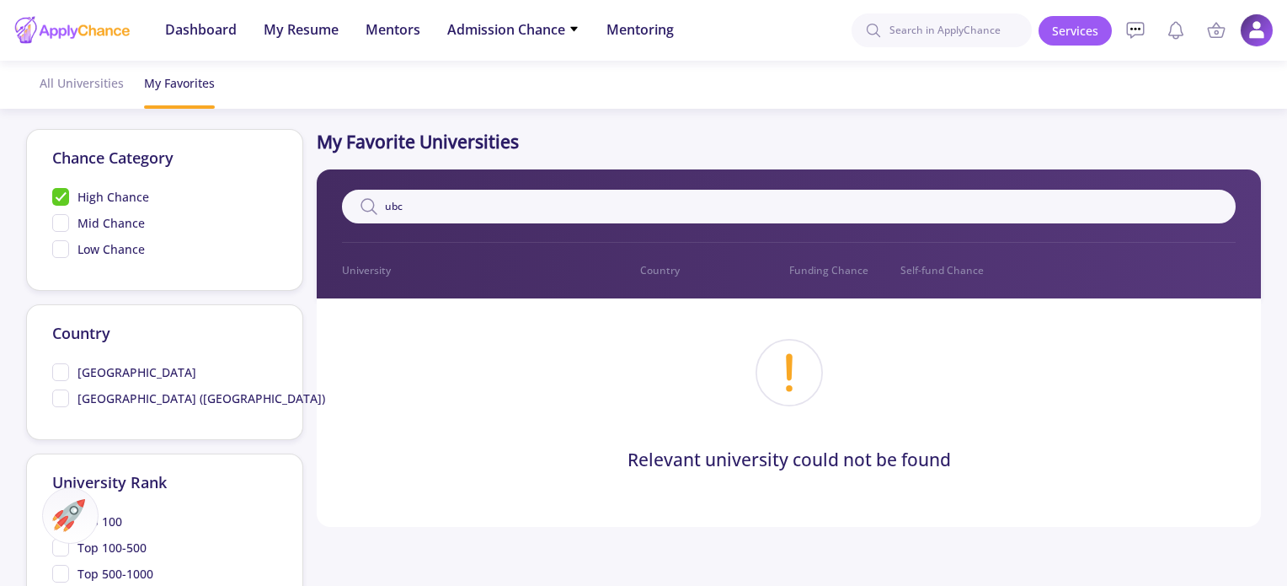
click at [61, 371] on span "[GEOGRAPHIC_DATA]" at bounding box center [124, 372] width 144 height 18
click at [61, 371] on input "[GEOGRAPHIC_DATA]" at bounding box center [57, 368] width 11 height 11
checkbox input "true"
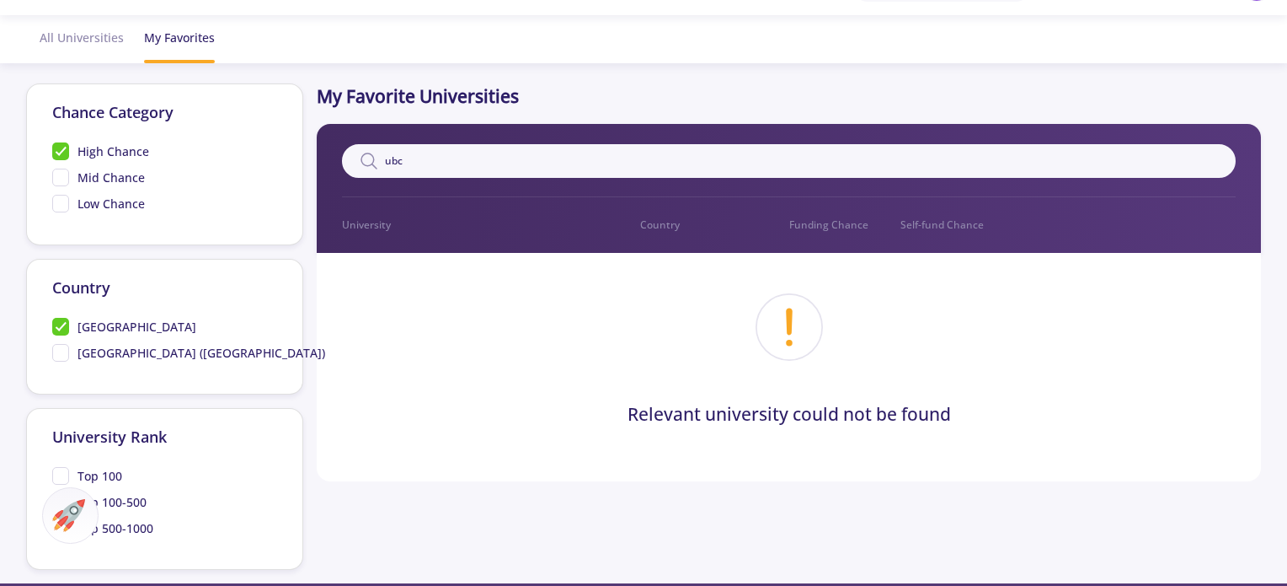
scroll to position [168, 0]
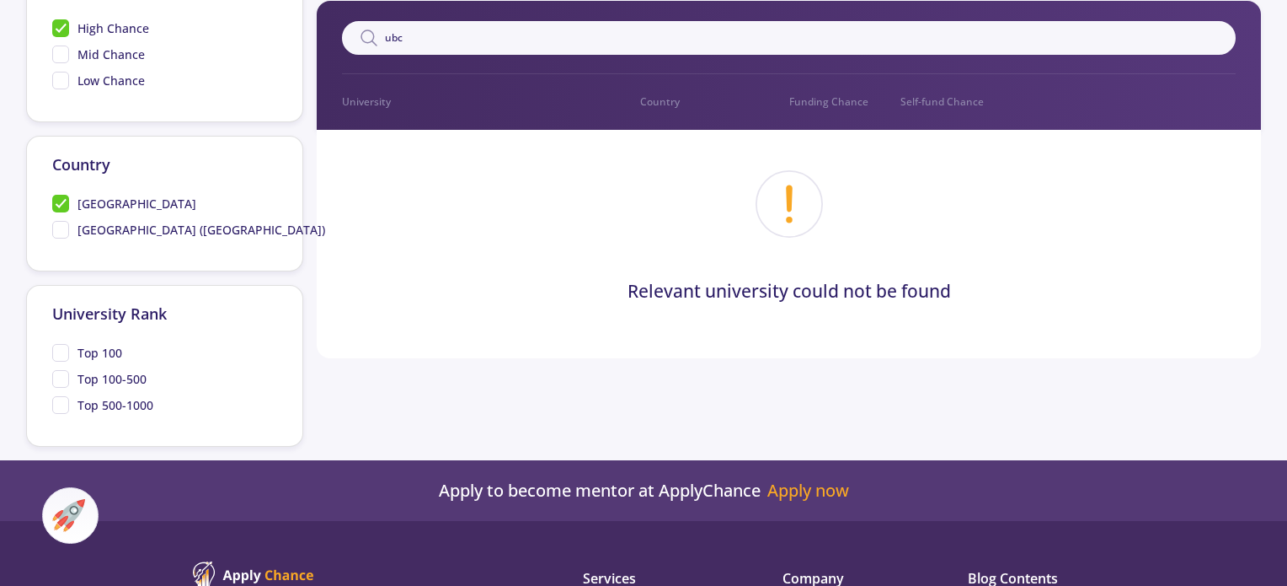
click at [66, 373] on span "Top 100-500" at bounding box center [99, 379] width 94 height 18
click at [63, 373] on input "Top 100-500" at bounding box center [57, 375] width 11 height 11
checkbox input "true"
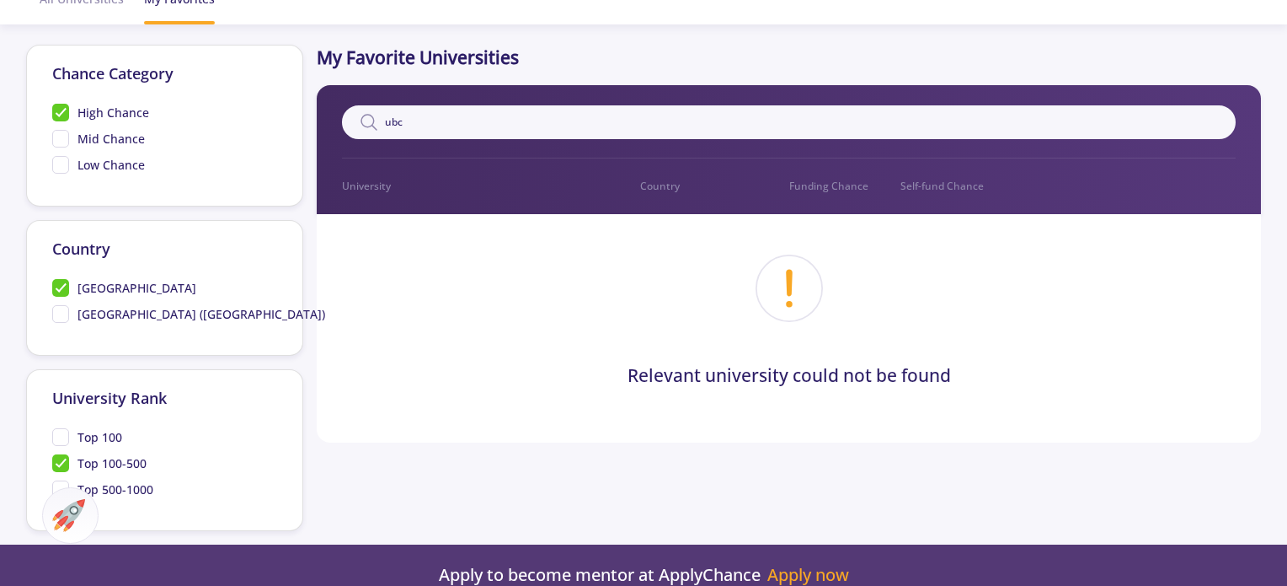
scroll to position [0, 0]
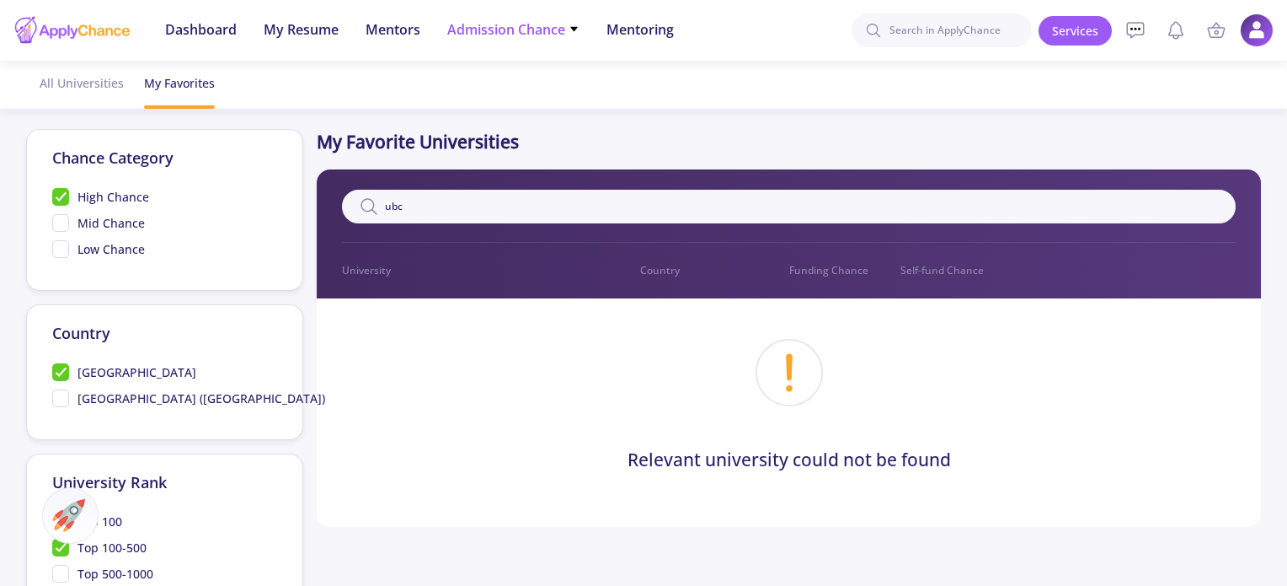
click at [500, 36] on span "Admission Chance" at bounding box center [513, 29] width 132 height 20
click at [527, 130] on link "Only My Chance of Admission" at bounding box center [546, 118] width 199 height 31
drag, startPoint x: 448, startPoint y: 213, endPoint x: 386, endPoint y: 216, distance: 62.4
click at [386, 216] on input "ubc" at bounding box center [789, 207] width 894 height 34
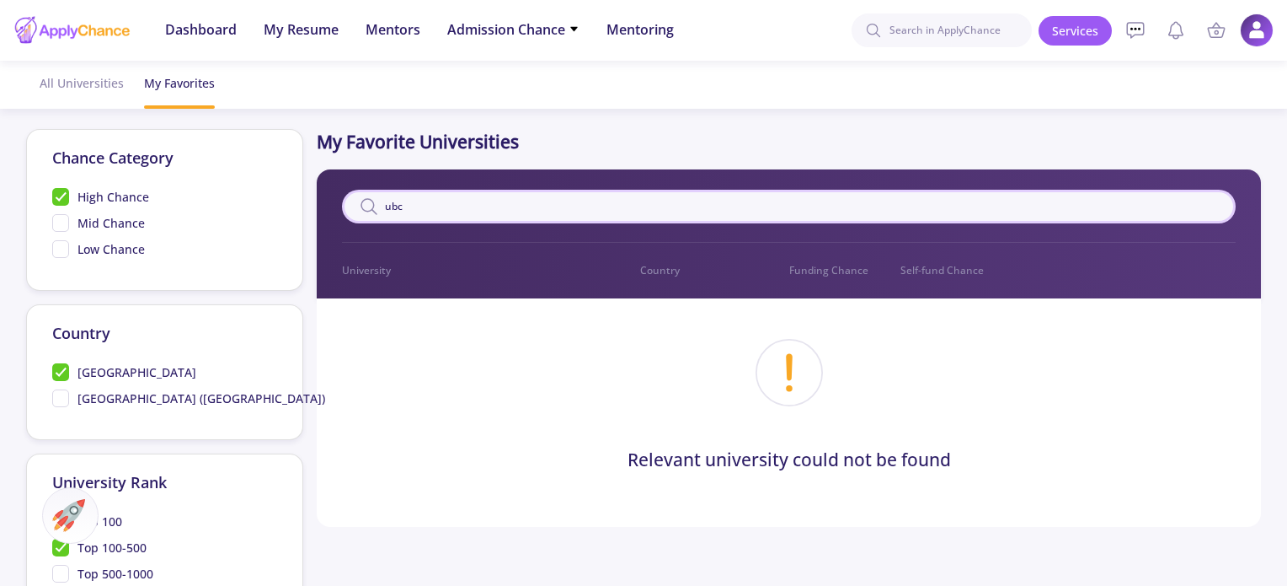
drag, startPoint x: 423, startPoint y: 211, endPoint x: 384, endPoint y: 201, distance: 40.1
click at [384, 201] on input "ubc" at bounding box center [789, 207] width 894 height 34
type input "tornto"
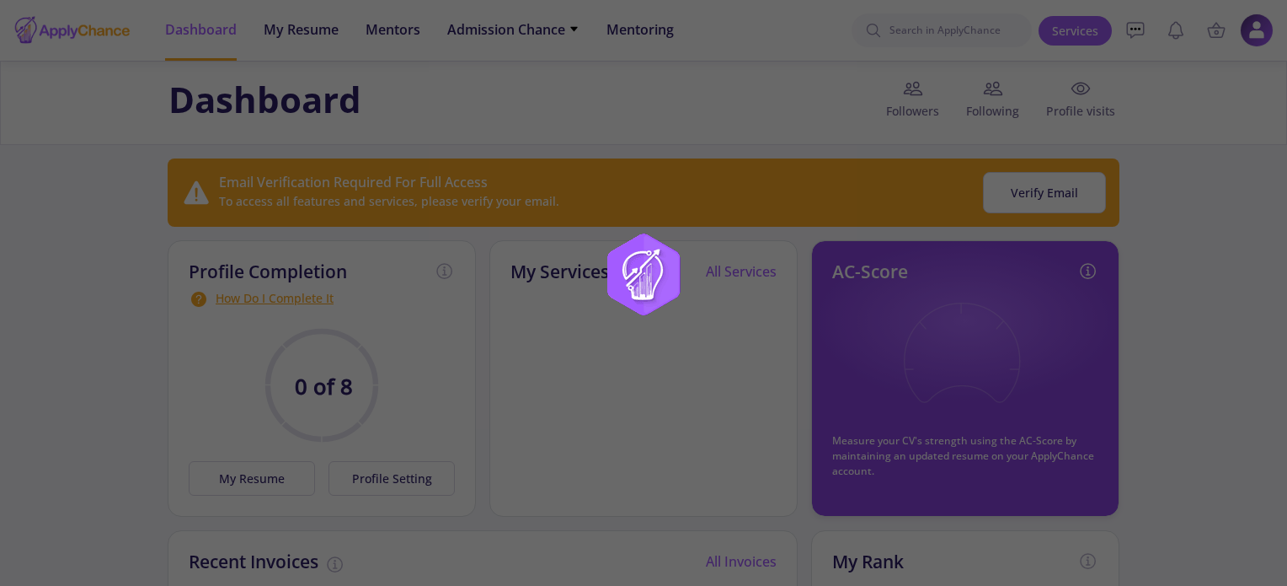
click at [251, 480] on div at bounding box center [643, 293] width 1287 height 586
